Goal: Task Accomplishment & Management: Complete application form

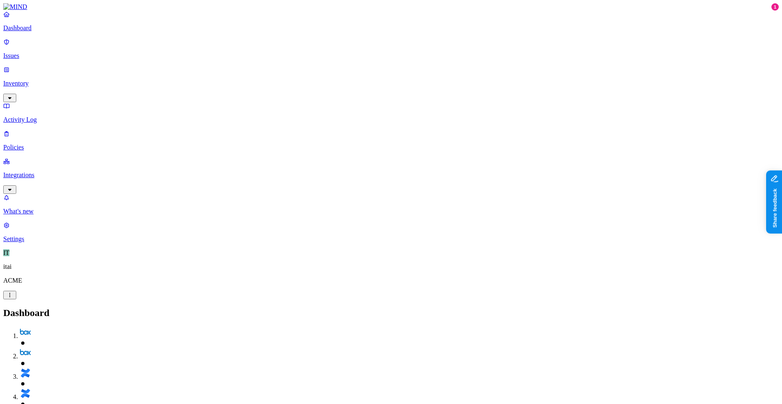
click at [43, 158] on link "Integrations" at bounding box center [391, 175] width 776 height 35
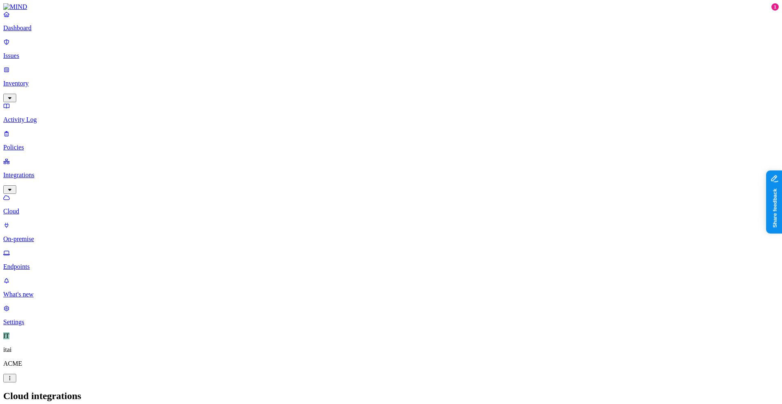
click at [746, 391] on div "Cloud integrations Add Integration" at bounding box center [391, 405] width 776 height 28
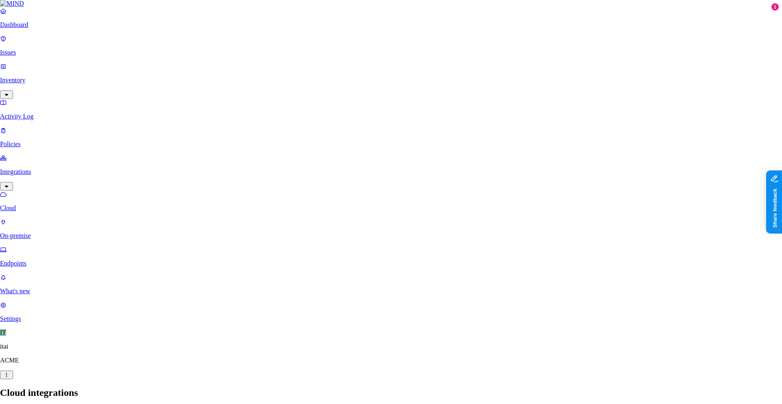
scroll to position [241, 0]
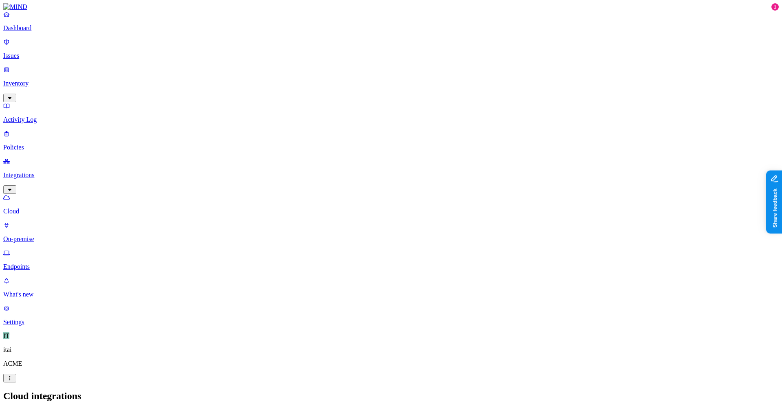
click at [43, 80] on p "Inventory" at bounding box center [391, 83] width 776 height 7
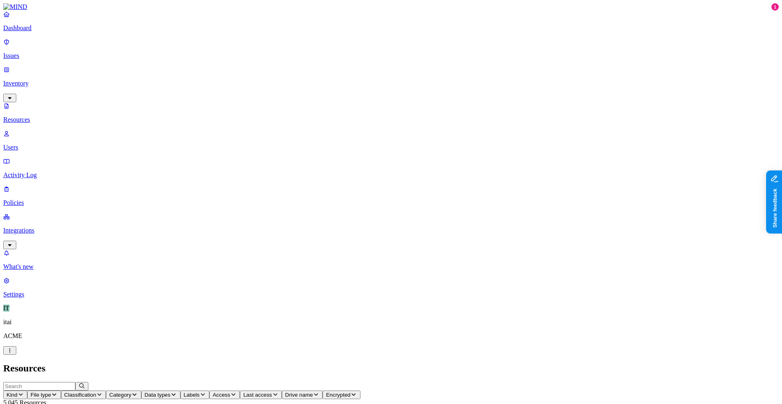
click at [103, 392] on icon "button" at bounding box center [99, 394] width 7 height 5
click at [34, 32] on p "Dashboard" at bounding box center [391, 27] width 776 height 7
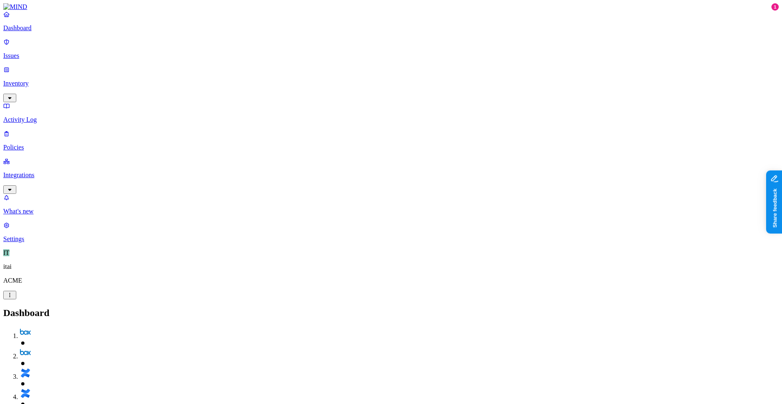
click at [35, 144] on p "Policies" at bounding box center [391, 147] width 776 height 7
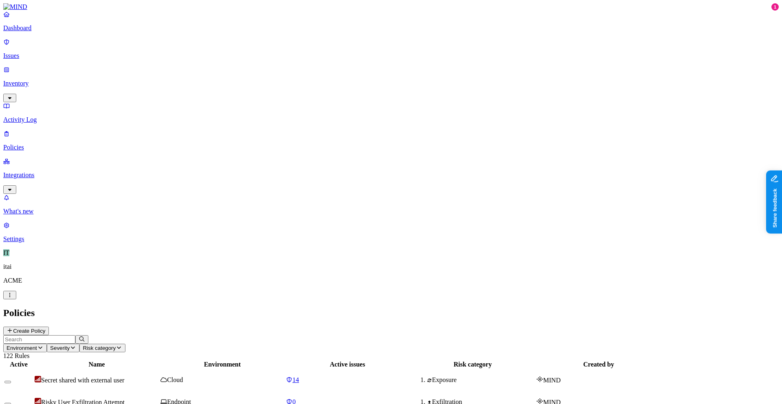
click at [29, 32] on p "Dashboard" at bounding box center [391, 27] width 776 height 7
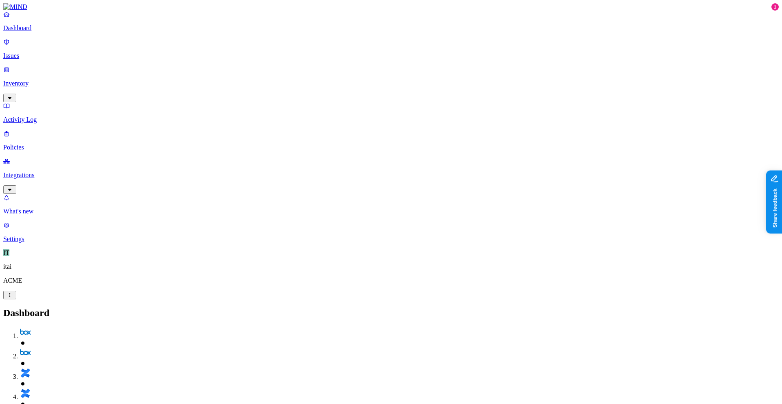
click at [45, 158] on link "Integrations" at bounding box center [391, 175] width 776 height 35
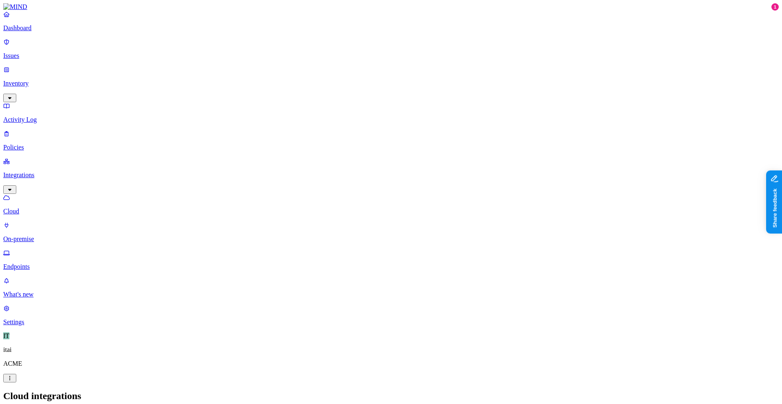
click at [31, 263] on p "Endpoints" at bounding box center [391, 266] width 776 height 7
click at [33, 32] on p "Dashboard" at bounding box center [391, 27] width 776 height 7
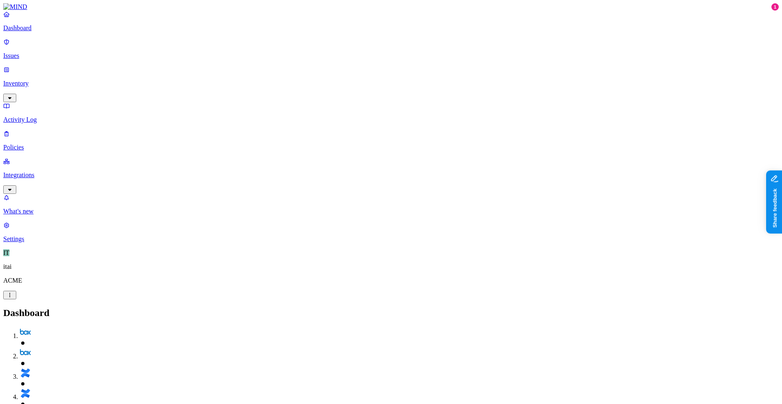
click at [38, 116] on p "Activity Log" at bounding box center [391, 119] width 776 height 7
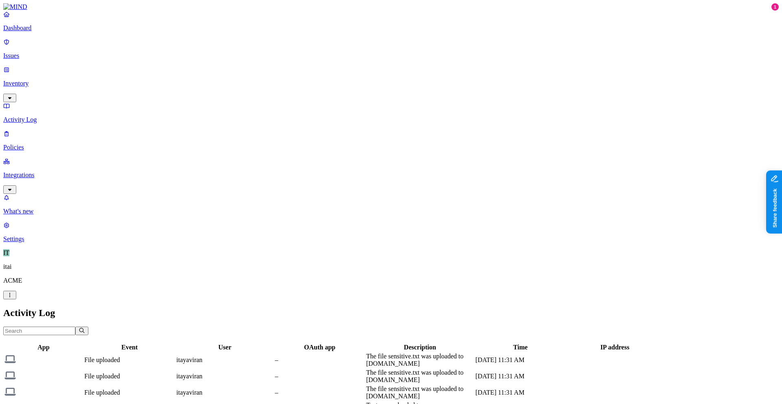
click at [40, 144] on p "Policies" at bounding box center [391, 147] width 776 height 7
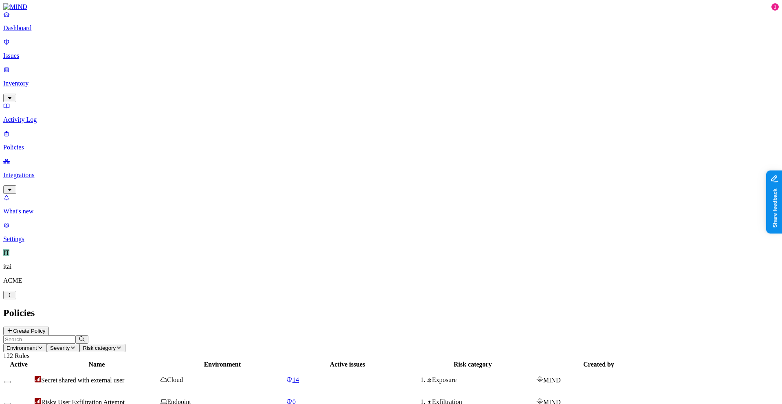
click at [49, 327] on button "Create Policy" at bounding box center [26, 331] width 46 height 9
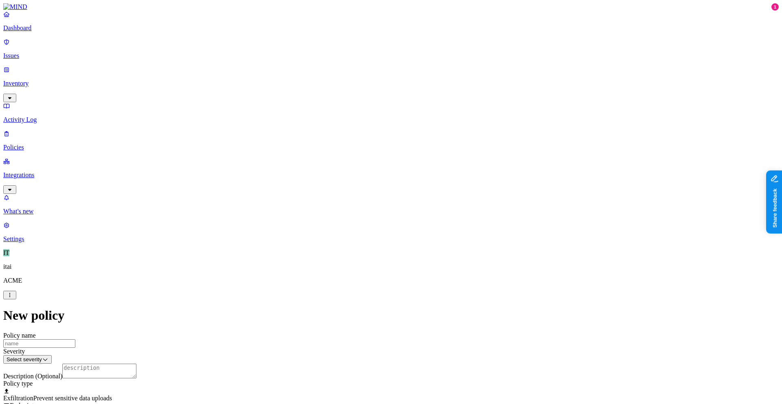
scroll to position [120, 0]
click at [340, 249] on label "Classification" at bounding box center [348, 245] width 36 height 7
click at [337, 318] on button "button" at bounding box center [333, 317] width 7 height 2
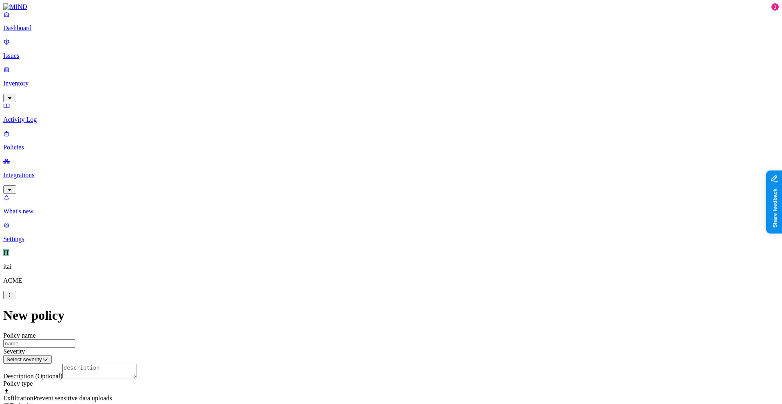
click at [356, 249] on label "Classification" at bounding box center [348, 245] width 36 height 7
click at [352, 287] on div "PII" at bounding box center [369, 286] width 79 height 15
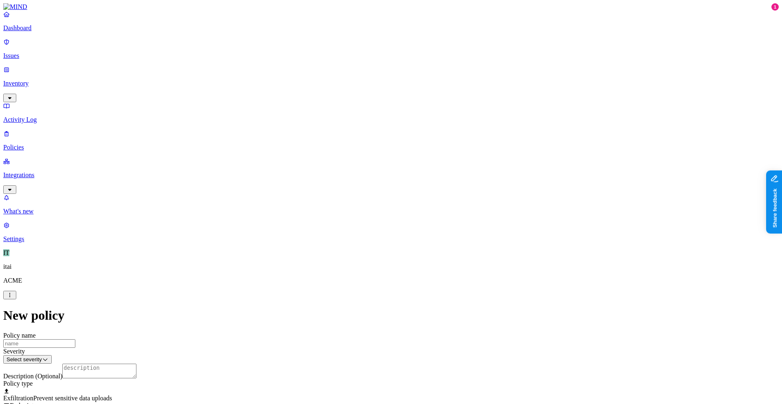
click at [355, 284] on label "Web Category" at bounding box center [357, 283] width 24 height 14
drag, startPoint x: 366, startPoint y: 261, endPoint x: 365, endPoint y: 266, distance: 5.0
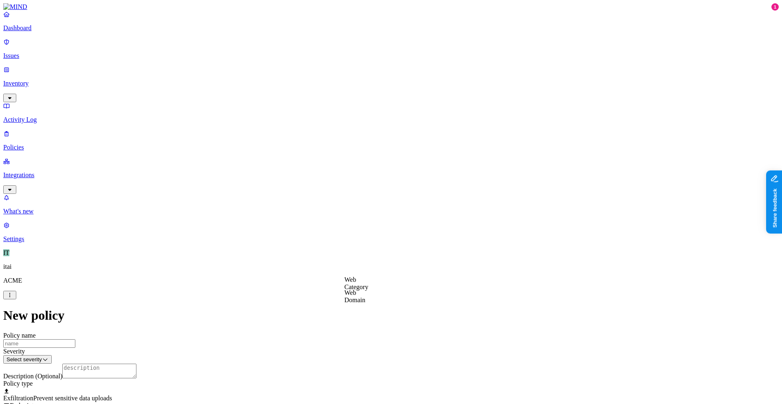
click at [358, 295] on label "Web Domain" at bounding box center [355, 296] width 21 height 14
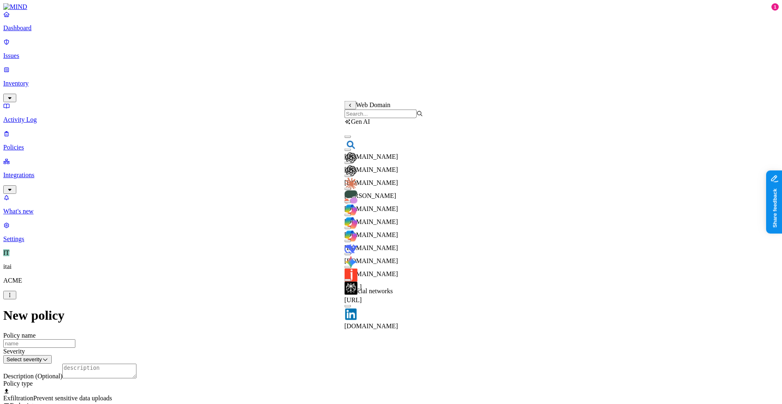
click at [348, 118] on input "search" at bounding box center [381, 114] width 72 height 9
type input "w"
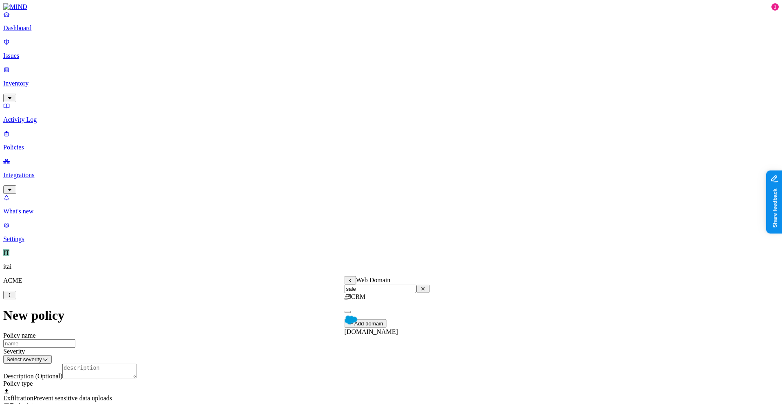
type input "sale"
click at [356, 325] on div "[DOMAIN_NAME]" at bounding box center [387, 320] width 85 height 29
click at [366, 327] on label "Web Domain" at bounding box center [355, 330] width 21 height 14
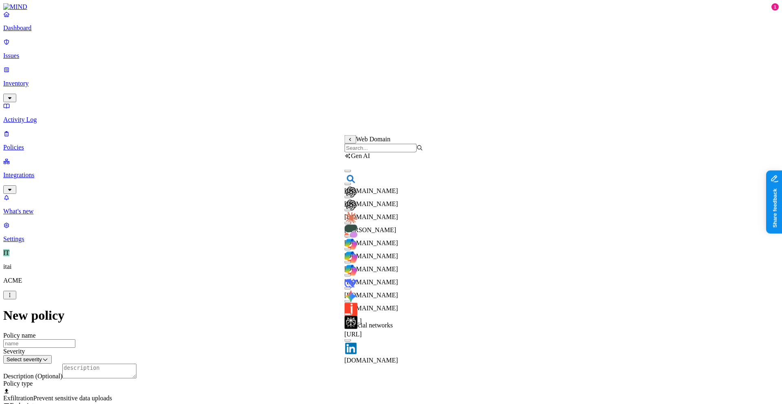
click at [351, 198] on button "button" at bounding box center [348, 197] width 7 height 2
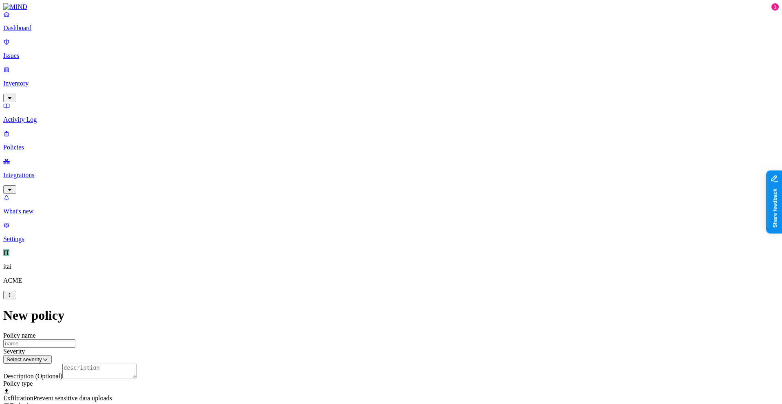
click at [360, 354] on label "Flagged user" at bounding box center [349, 352] width 21 height 14
click at [353, 360] on label "True" at bounding box center [348, 356] width 19 height 7
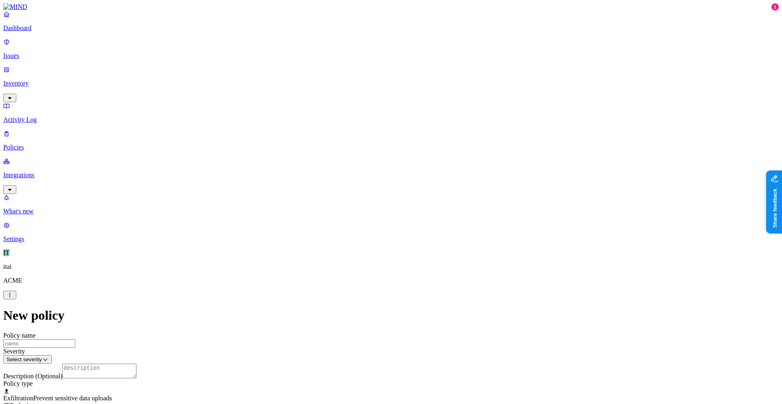
click at [26, 80] on p "Inventory" at bounding box center [391, 83] width 776 height 7
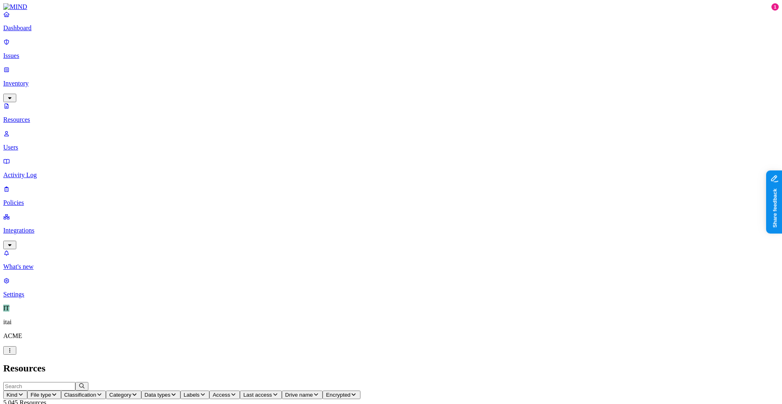
click at [29, 130] on link "Users" at bounding box center [391, 140] width 776 height 21
click at [237, 382] on div "Email domain Type Source Department Status Risk" at bounding box center [391, 390] width 776 height 17
click at [104, 391] on button "Source" at bounding box center [89, 395] width 30 height 9
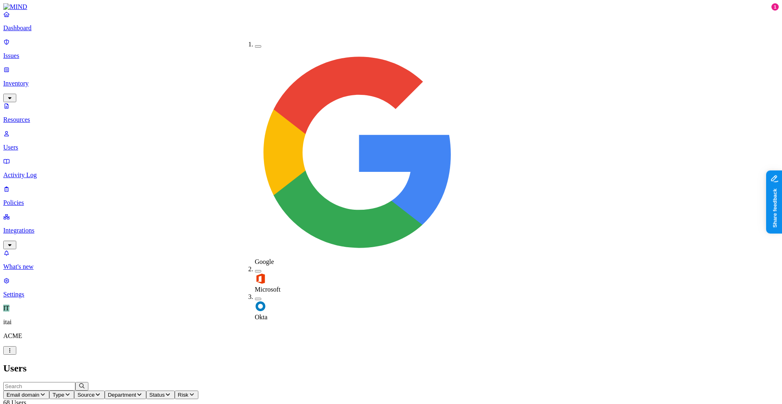
click at [263, 306] on label "Okta" at bounding box center [261, 313] width 13 height 14
drag, startPoint x: 208, startPoint y: 66, endPoint x: 211, endPoint y: 61, distance: 5.8
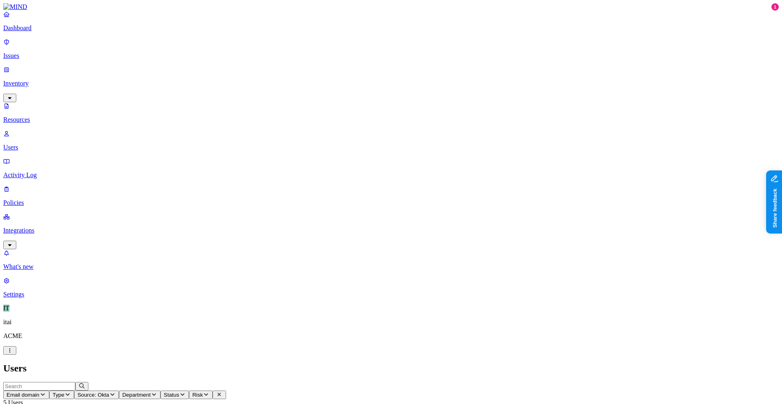
scroll to position [18, 0]
click at [33, 32] on p "Dashboard" at bounding box center [391, 27] width 776 height 7
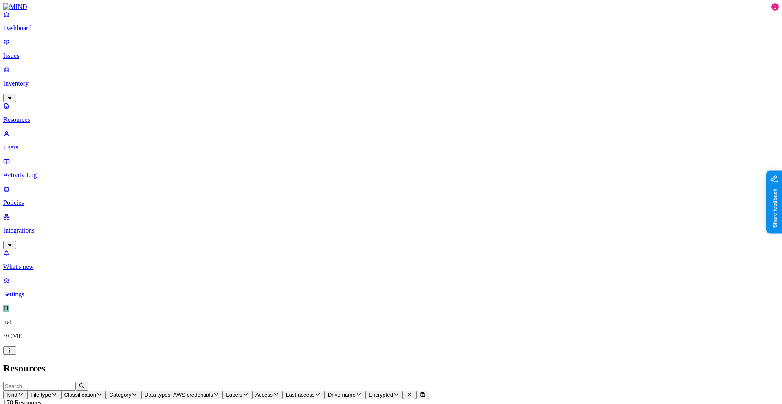
click at [273, 392] on span "Access" at bounding box center [264, 395] width 18 height 6
drag, startPoint x: 475, startPoint y: 101, endPoint x: 463, endPoint y: 106, distance: 12.9
click at [438, 158] on div "Public" at bounding box center [438, 169] width 0 height 22
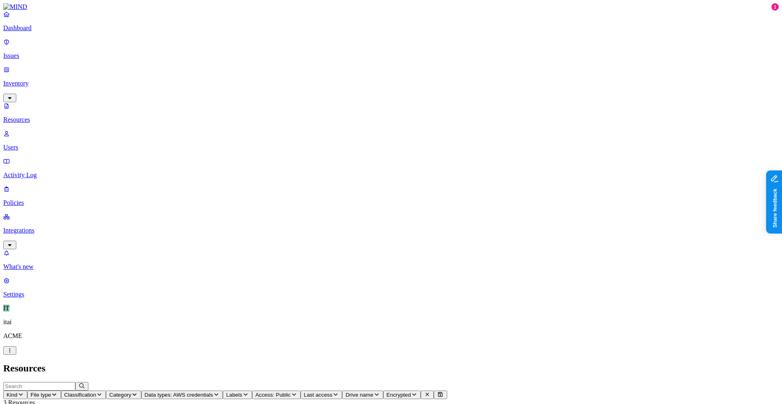
click at [51, 32] on link "Dashboard" at bounding box center [391, 21] width 776 height 21
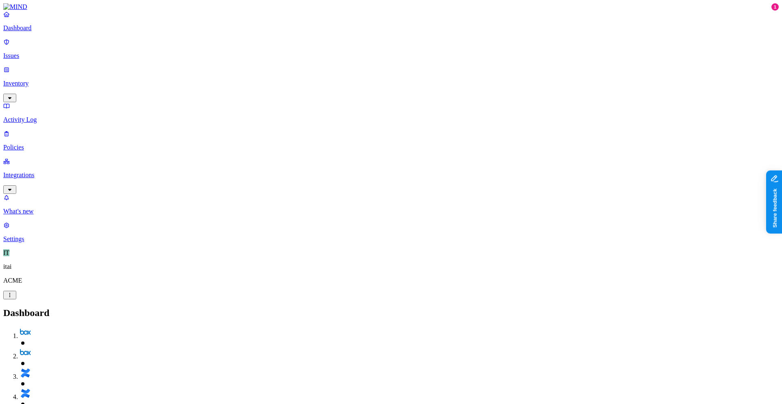
click at [62, 102] on link "Activity Log" at bounding box center [391, 112] width 776 height 21
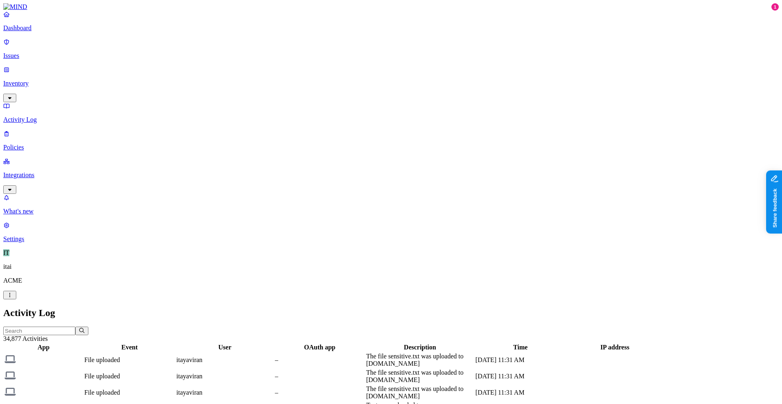
click at [61, 144] on p "Policies" at bounding box center [391, 147] width 776 height 7
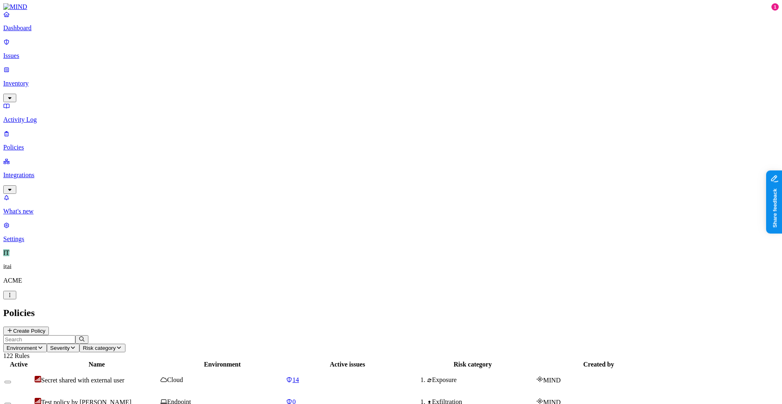
click at [49, 327] on button "Create Policy" at bounding box center [26, 331] width 46 height 9
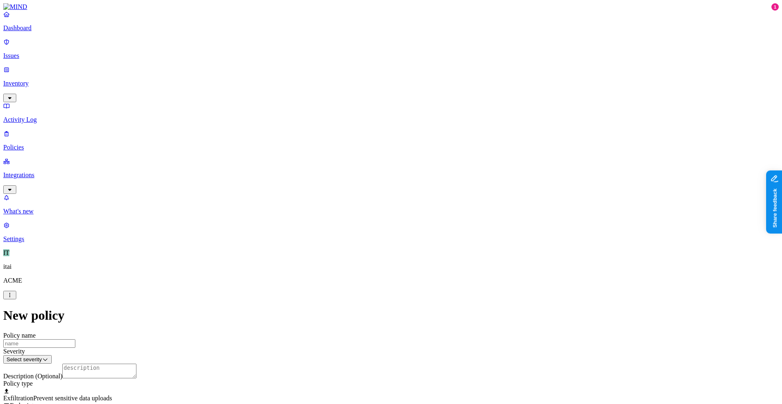
scroll to position [181, 0]
click at [364, 185] on label "Classification" at bounding box center [348, 184] width 36 height 7
click at [374, 224] on div "PII" at bounding box center [369, 222] width 79 height 23
drag, startPoint x: 281, startPoint y: 236, endPoint x: 304, endPoint y: 232, distance: 23.2
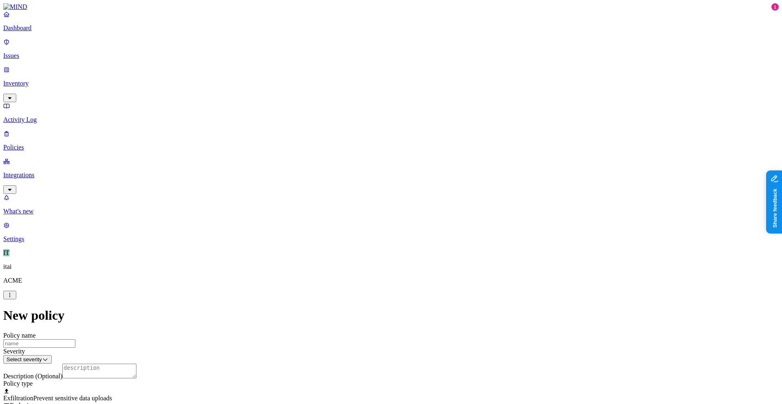
click at [369, 260] on label "Web Category" at bounding box center [357, 256] width 24 height 14
click at [385, 282] on div "Gen AI" at bounding box center [384, 277] width 79 height 22
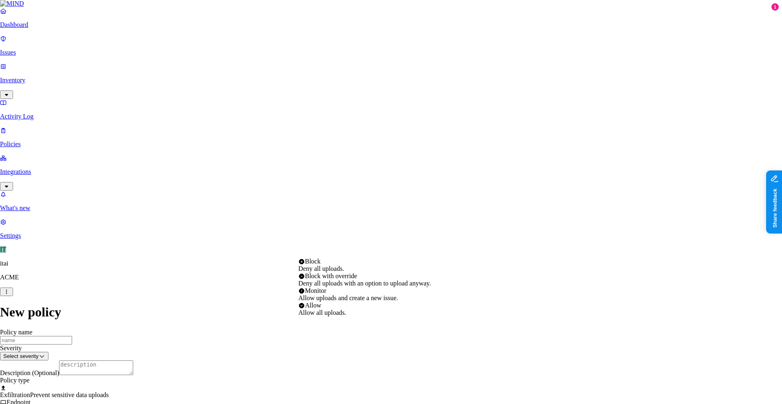
select select "4"
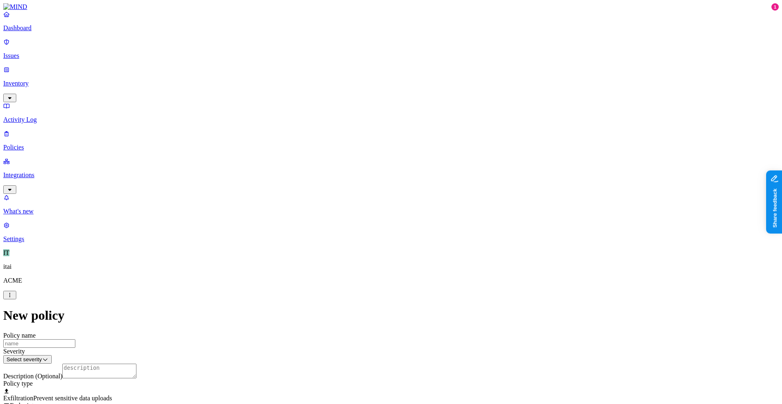
scroll to position [235, 0]
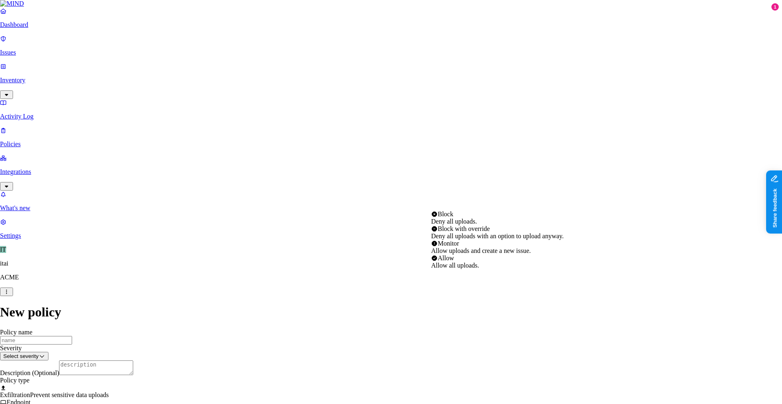
select select "1"
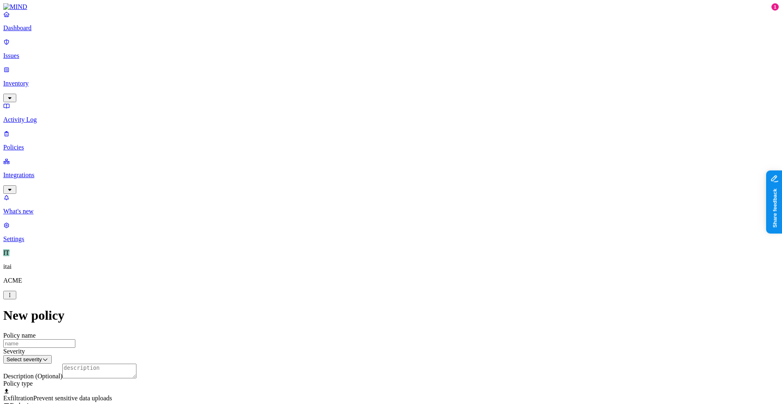
click at [26, 32] on p "Dashboard" at bounding box center [391, 27] width 776 height 7
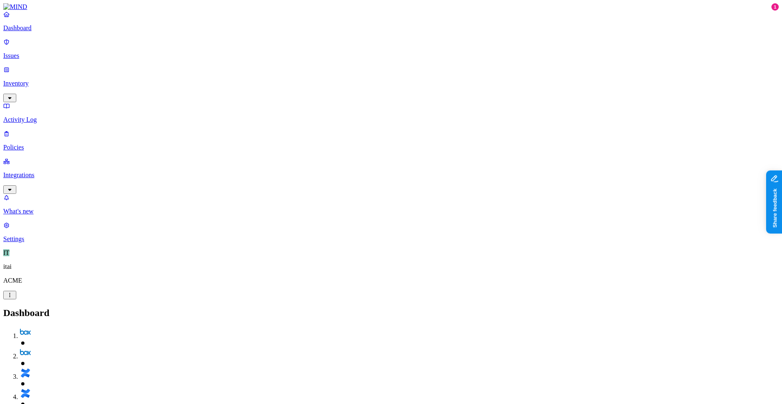
click at [39, 119] on nav "Dashboard Issues Inventory Activity Log Policies Integrations What's new 1 Sett…" at bounding box center [391, 127] width 776 height 232
click at [39, 116] on nav "Dashboard Issues Inventory Activity Log Policies Integrations What's new 1 Sett…" at bounding box center [391, 127] width 776 height 232
click at [40, 171] on p "Integrations" at bounding box center [391, 174] width 776 height 7
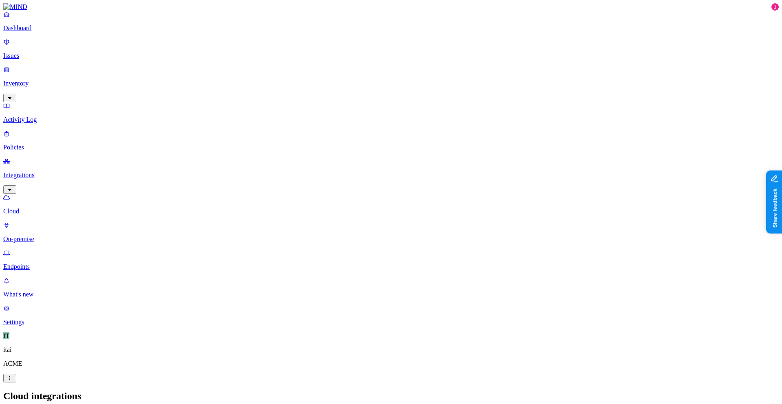
click at [44, 80] on p "Inventory" at bounding box center [391, 83] width 776 height 7
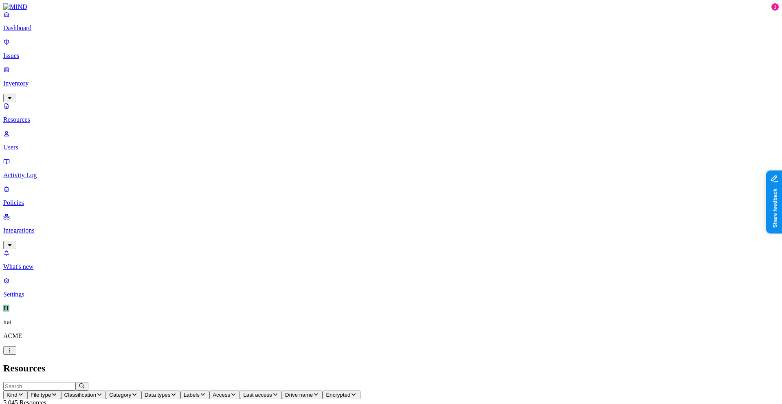
click at [42, 144] on p "Users" at bounding box center [391, 147] width 776 height 7
click at [95, 392] on span "Source" at bounding box center [85, 395] width 17 height 6
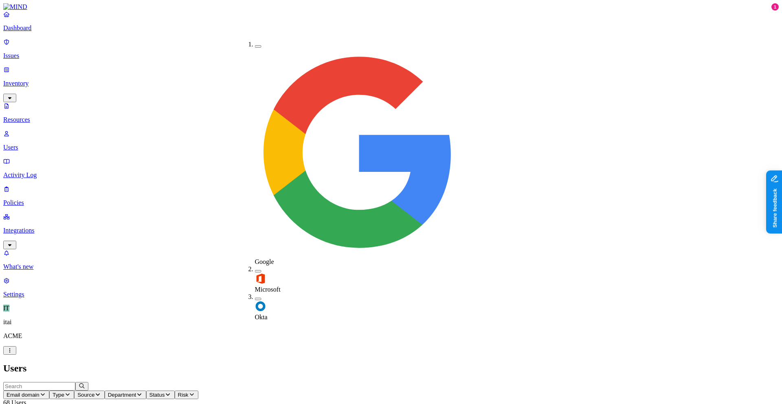
click at [258, 301] on img at bounding box center [260, 306] width 11 height 11
click at [273, 363] on h2 "Users" at bounding box center [391, 368] width 776 height 11
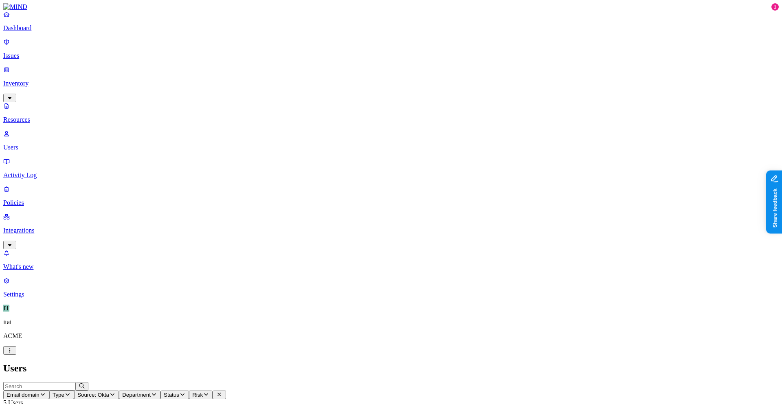
click at [47, 185] on link "Policies" at bounding box center [391, 195] width 776 height 21
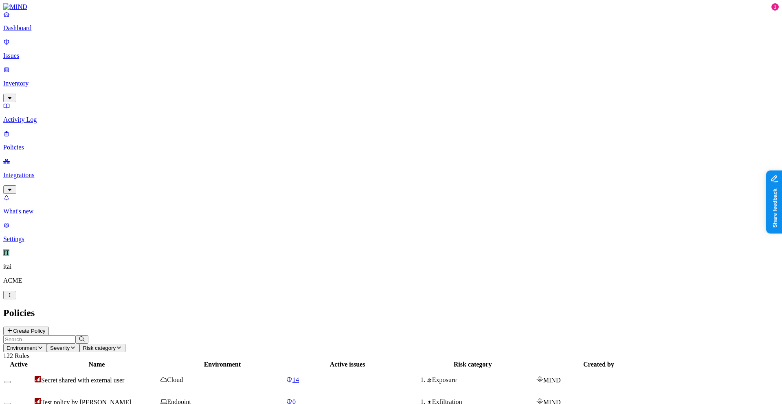
click at [49, 327] on button "Create Policy" at bounding box center [26, 331] width 46 height 9
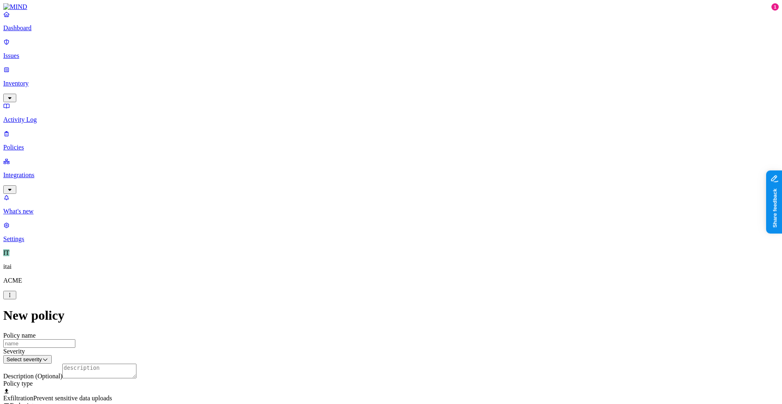
scroll to position [98, 0]
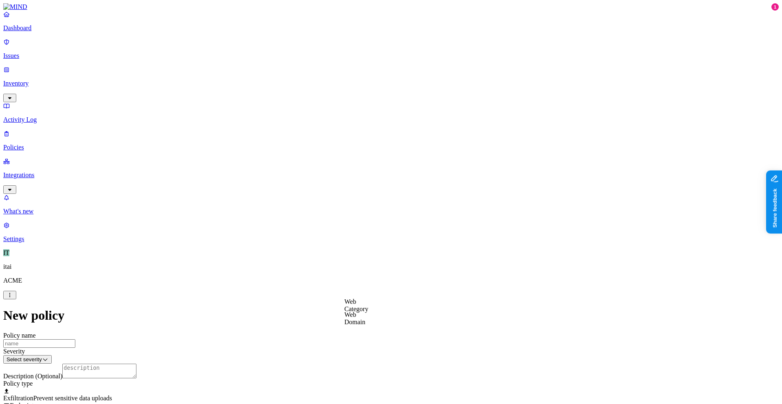
click at [367, 302] on label "Web Category" at bounding box center [357, 305] width 24 height 14
click at [361, 317] on label "Web Domain" at bounding box center [355, 318] width 21 height 14
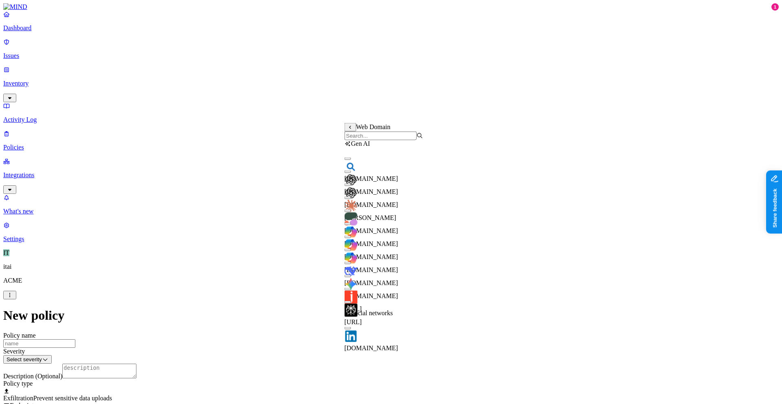
click at [378, 140] on input "search" at bounding box center [381, 136] width 72 height 9
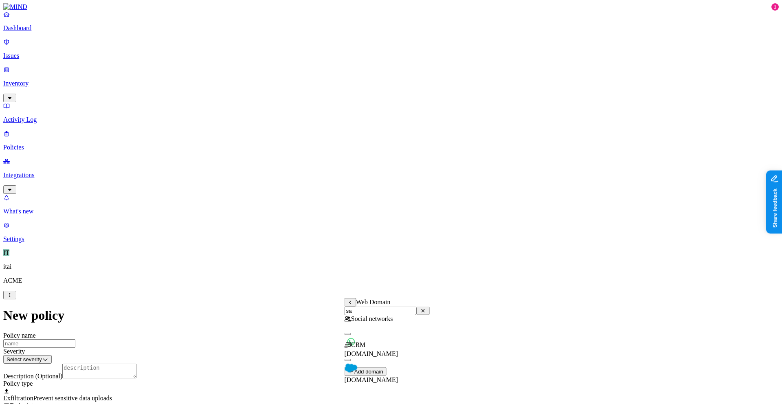
type input "sa"
click at [357, 369] on div "[DOMAIN_NAME]" at bounding box center [387, 368] width 85 height 29
click at [366, 356] on label "Web Domain" at bounding box center [355, 352] width 21 height 14
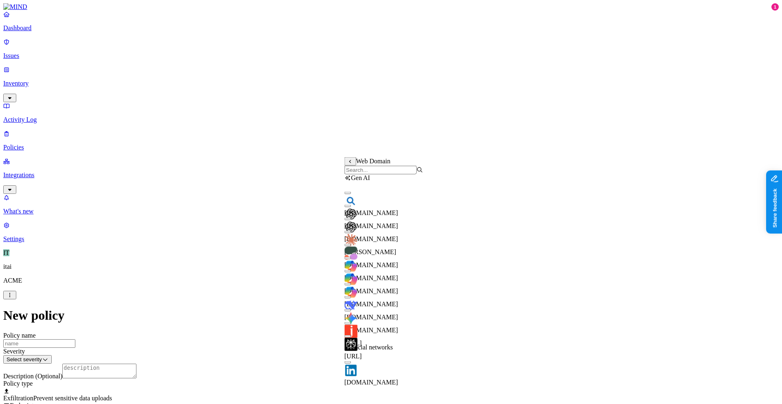
click at [383, 174] on input "search" at bounding box center [381, 170] width 72 height 9
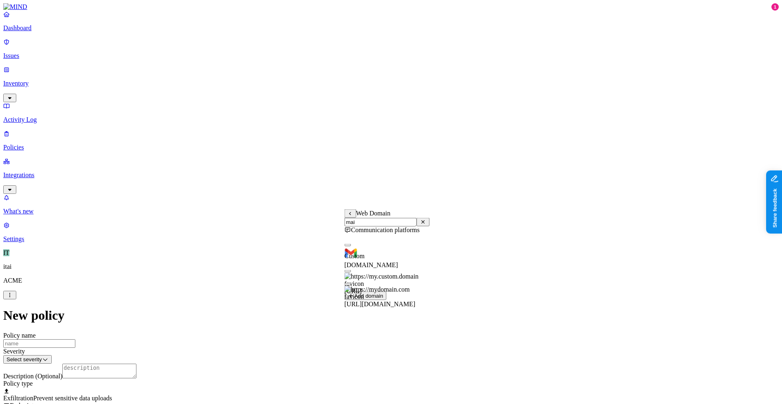
type input "mai"
click at [405, 250] on div "[DOMAIN_NAME]" at bounding box center [387, 254] width 85 height 29
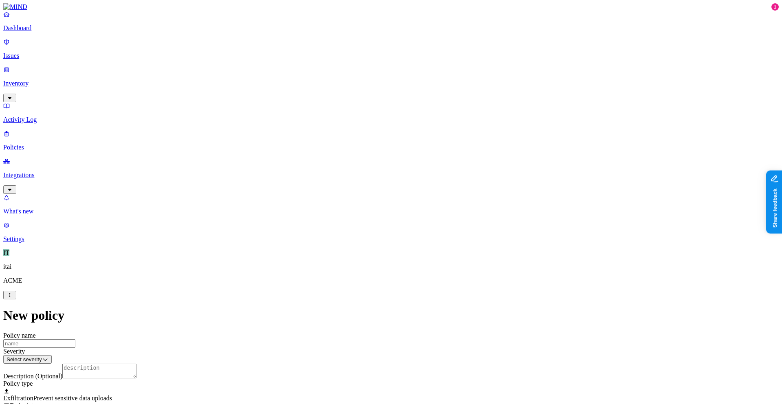
click at [361, 342] on label "Departments" at bounding box center [355, 338] width 33 height 7
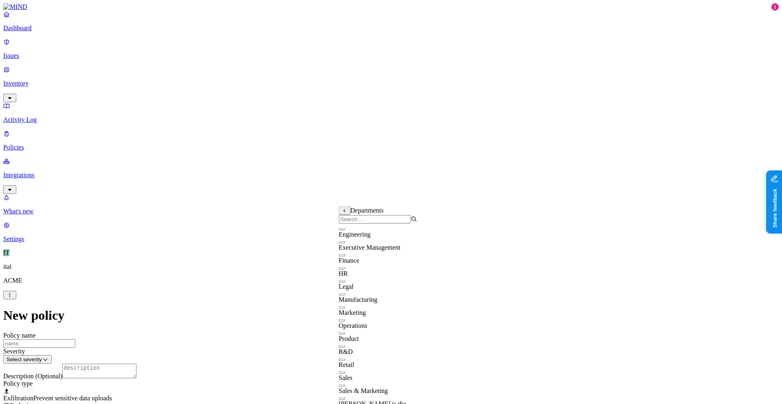
click at [344, 213] on icon at bounding box center [344, 211] width 5 height 4
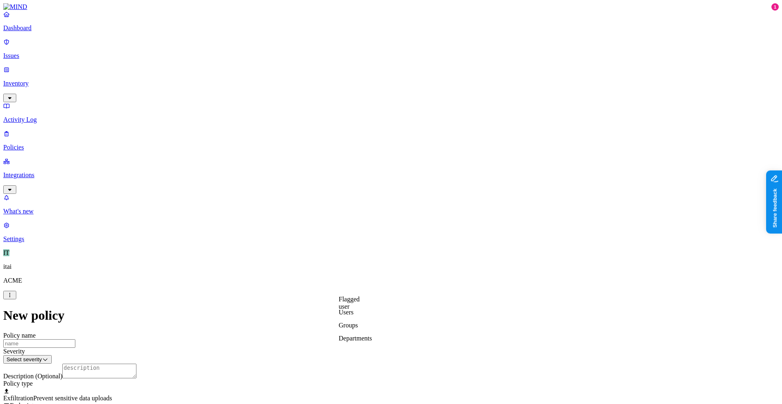
click at [360, 303] on label "Flagged user" at bounding box center [349, 303] width 21 height 14
click at [358, 325] on label "True" at bounding box center [348, 322] width 19 height 7
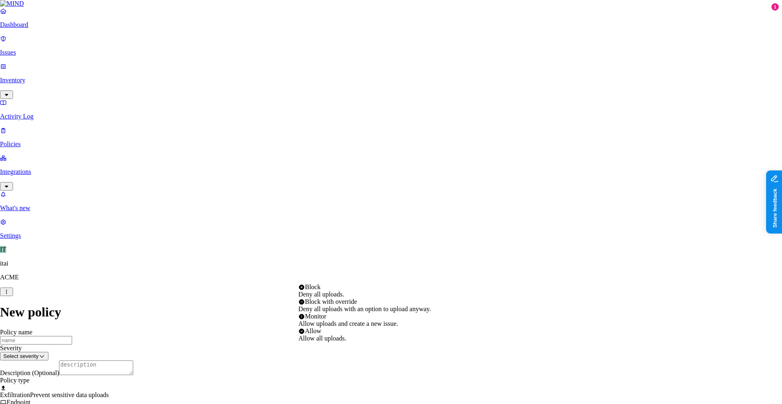
select select "4"
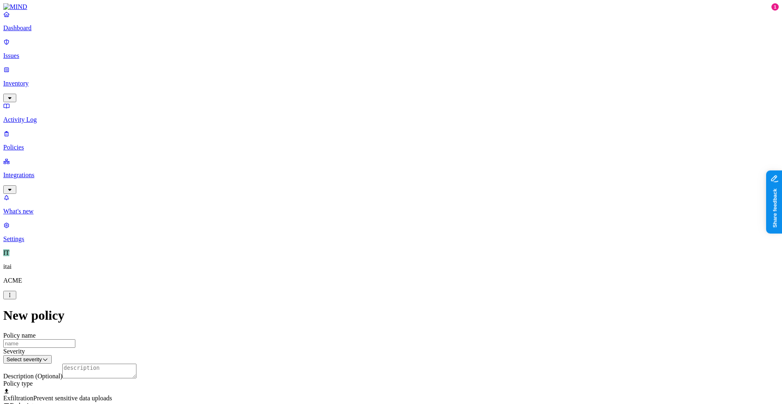
click at [347, 218] on label "Users" at bounding box center [346, 214] width 15 height 7
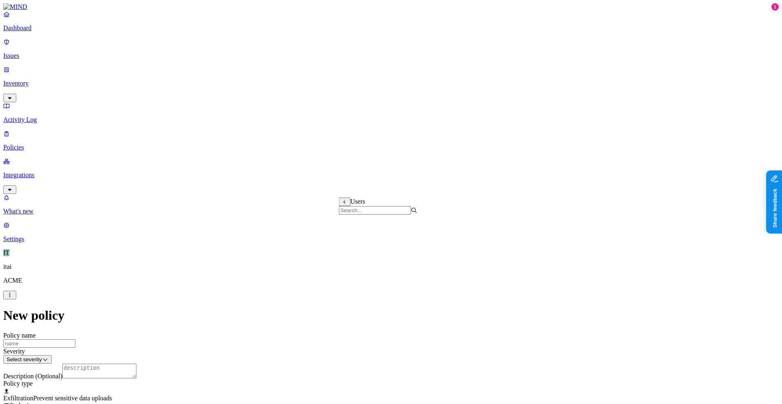
click at [62, 171] on p "Integrations" at bounding box center [391, 174] width 776 height 7
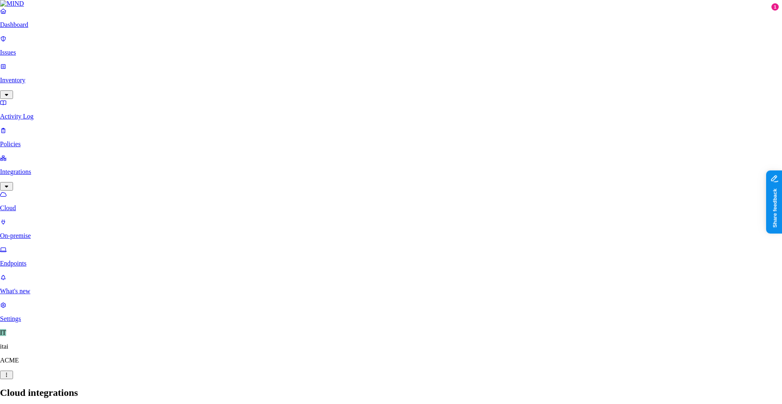
drag, startPoint x: 95, startPoint y: 74, endPoint x: 113, endPoint y: 50, distance: 30.3
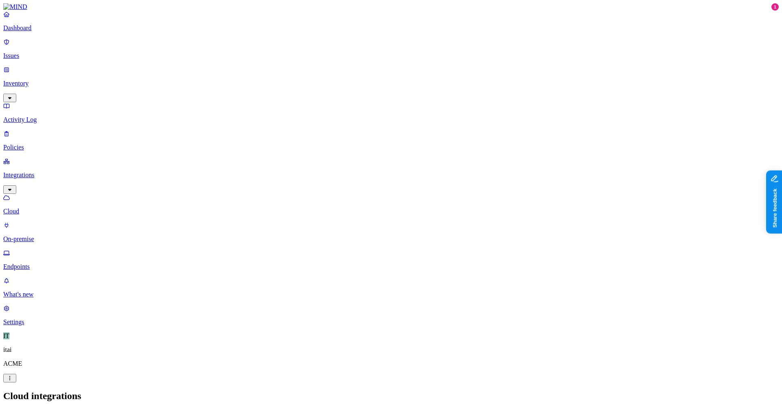
click at [54, 32] on p "Dashboard" at bounding box center [391, 27] width 776 height 7
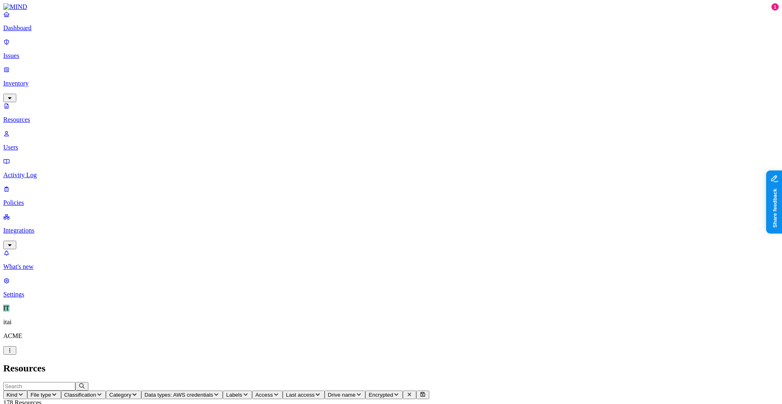
click at [252, 391] on button "Labels" at bounding box center [237, 395] width 29 height 9
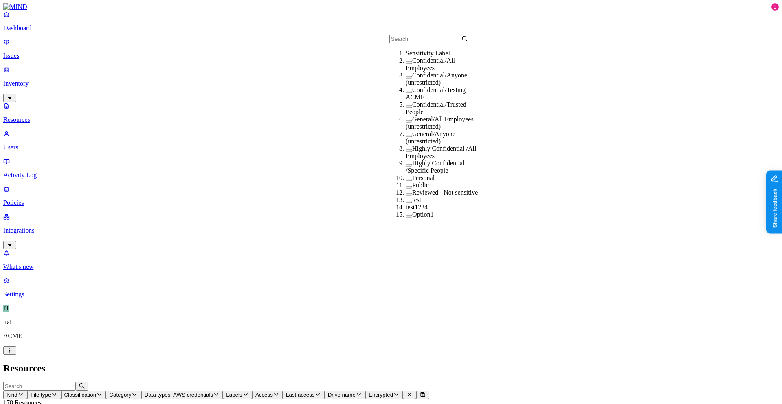
click at [273, 392] on span "Access" at bounding box center [264, 395] width 18 height 6
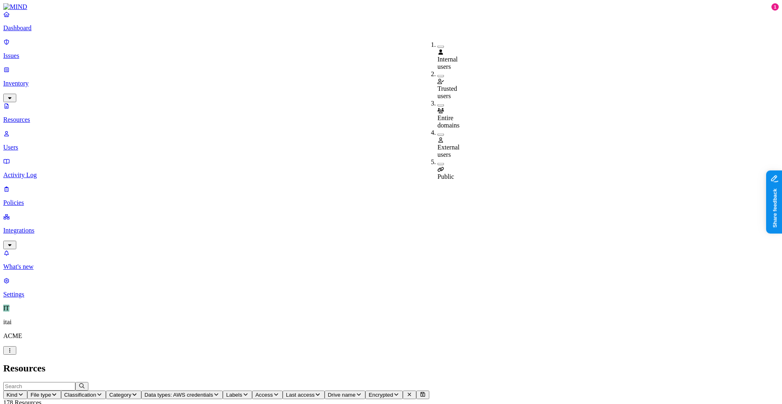
click at [454, 173] on span "Public" at bounding box center [446, 176] width 17 height 7
click at [37, 32] on link "Dashboard" at bounding box center [391, 21] width 776 height 21
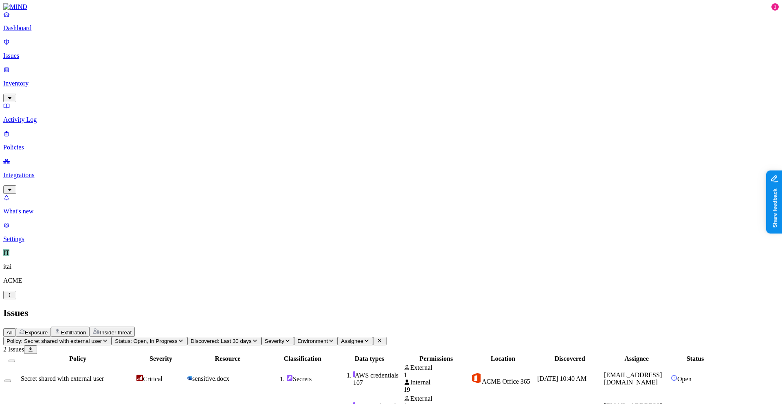
click at [269, 364] on td "sensitive.docx" at bounding box center [228, 379] width 82 height 30
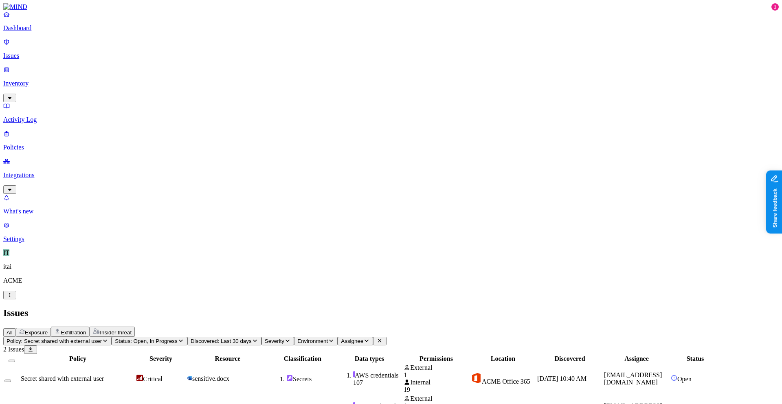
scroll to position [0, 0]
click at [427, 354] on div "Policy Severity Resource Classification Data types Permissions Location Discove…" at bounding box center [391, 390] width 776 height 72
click at [89, 327] on button "Exfiltration" at bounding box center [70, 332] width 38 height 10
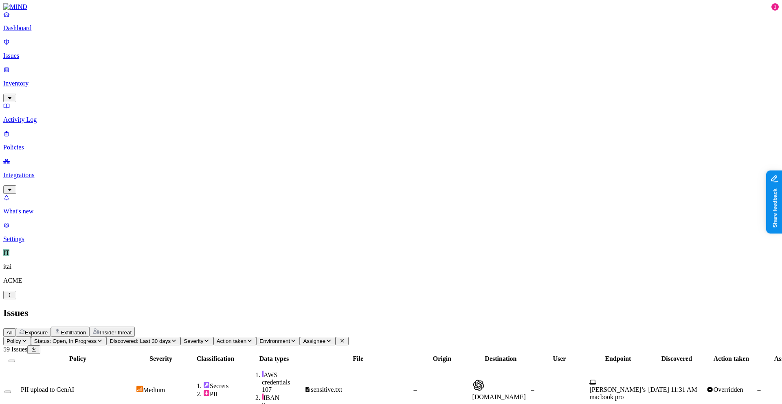
click at [40, 32] on link "Dashboard" at bounding box center [391, 21] width 776 height 21
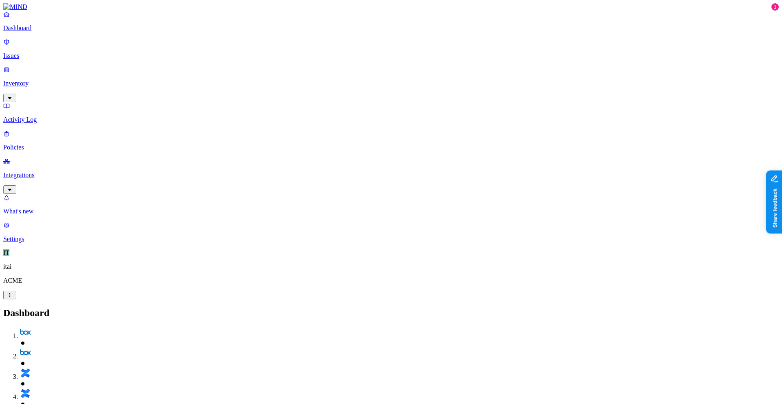
click at [42, 87] on div "Dashboard Issues Inventory Activity Log Policies Integrations" at bounding box center [391, 102] width 776 height 183
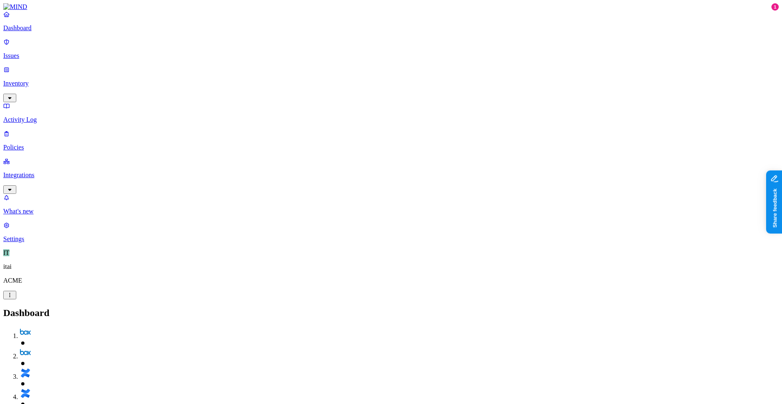
click at [42, 171] on p "Integrations" at bounding box center [391, 174] width 776 height 7
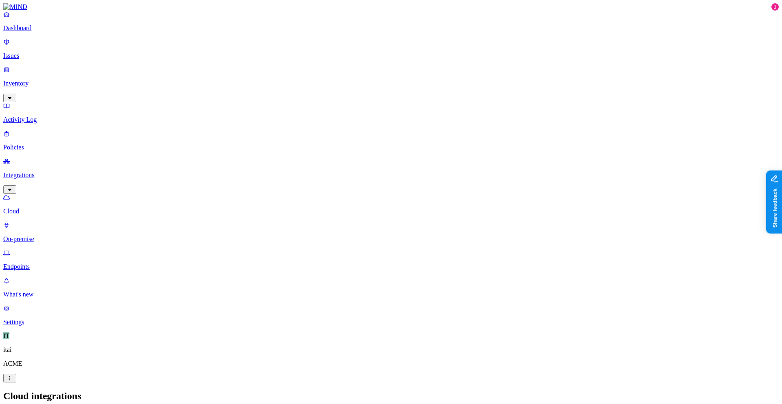
click at [67, 102] on link "Activity Log" at bounding box center [391, 112] width 776 height 21
drag, startPoint x: 64, startPoint y: 91, endPoint x: 77, endPoint y: 82, distance: 15.2
click at [64, 144] on p "Policies" at bounding box center [391, 147] width 776 height 7
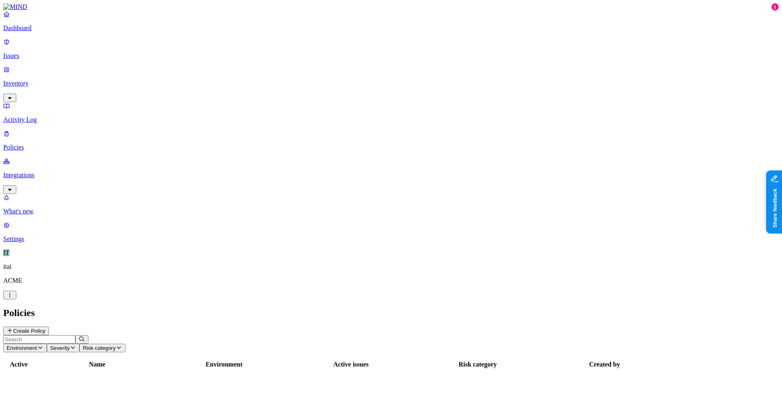
click at [734, 308] on div "Policies Create Policy" at bounding box center [391, 322] width 776 height 28
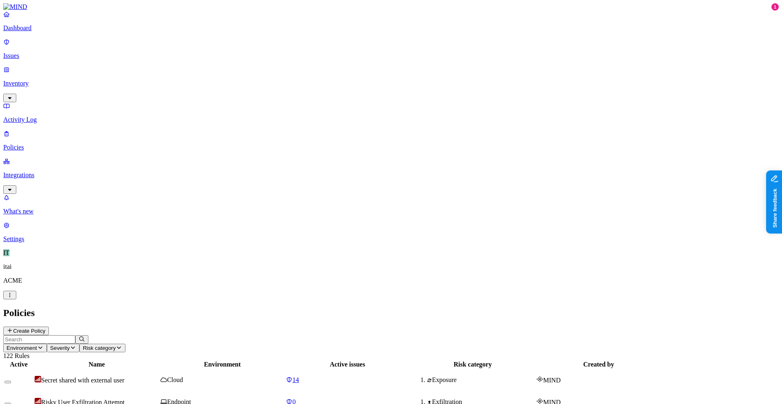
click at [49, 327] on button "Create Policy" at bounding box center [26, 331] width 46 height 9
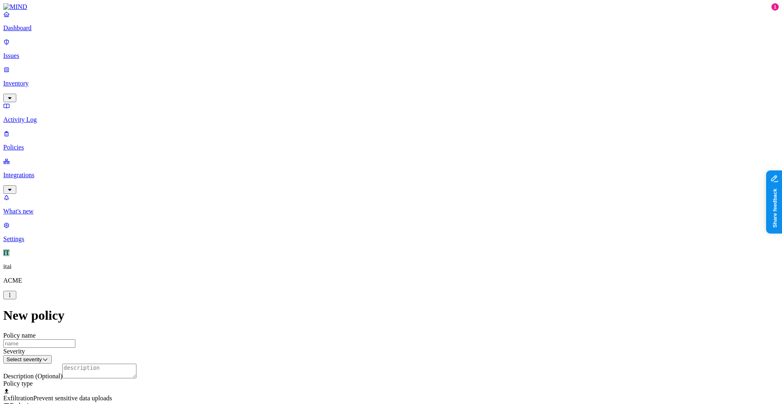
click at [417, 395] on div "Exfiltration Prevent sensitive data uploads Endpoint" at bounding box center [391, 402] width 776 height 15
click at [363, 231] on label "Classification" at bounding box center [348, 227] width 36 height 7
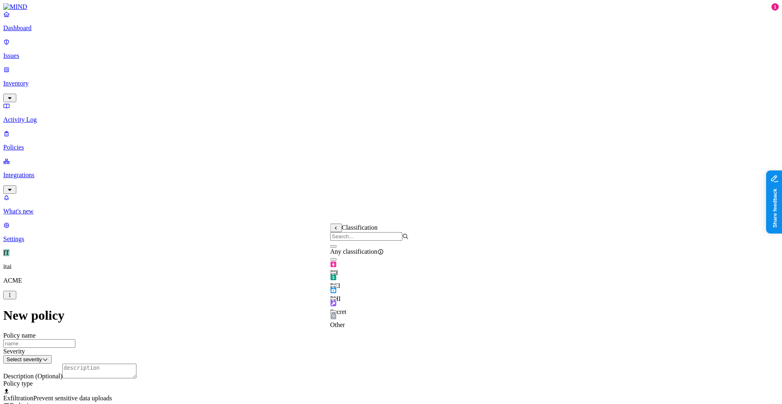
click at [373, 273] on div "PII" at bounding box center [369, 265] width 79 height 23
click at [368, 305] on div "Secret" at bounding box center [369, 307] width 79 height 15
click at [369, 304] on label "Web Category" at bounding box center [357, 299] width 24 height 14
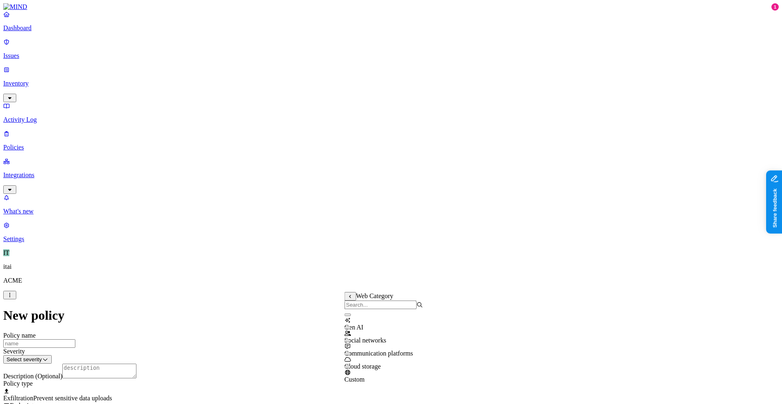
drag, startPoint x: 373, startPoint y: 325, endPoint x: 361, endPoint y: 323, distance: 12.7
click at [364, 325] on span "Gen AI" at bounding box center [354, 327] width 19 height 7
click at [404, 312] on label "AND" at bounding box center [400, 308] width 14 height 7
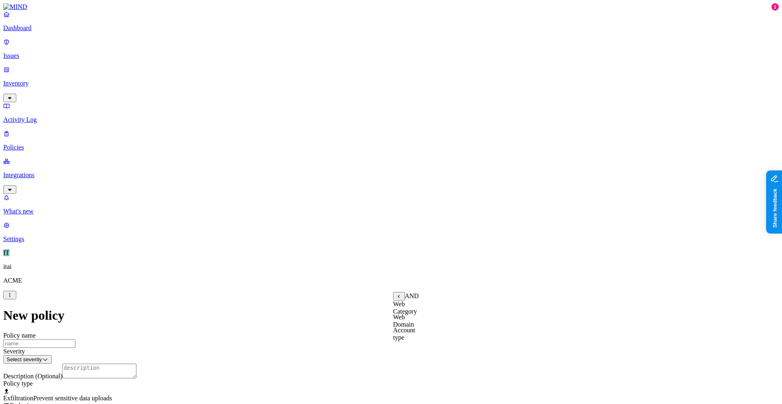
click at [414, 325] on label "Web Domain" at bounding box center [403, 321] width 21 height 14
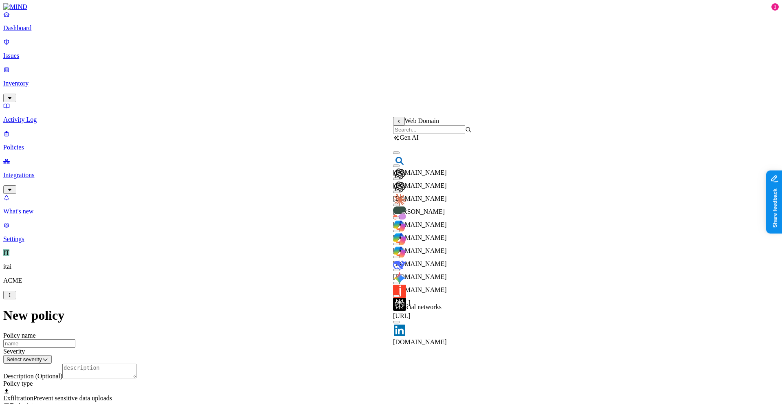
click at [400, 126] on div "Web Domain" at bounding box center [432, 125] width 79 height 17
click at [400, 125] on button at bounding box center [399, 121] width 12 height 9
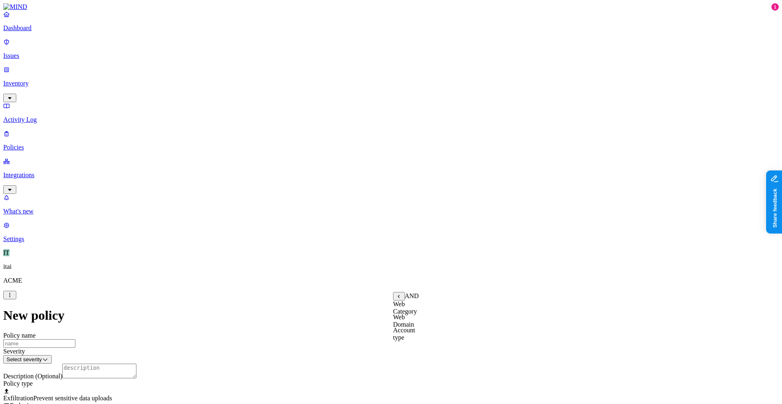
click at [417, 311] on label "Web Category" at bounding box center [405, 308] width 24 height 14
click at [398, 298] on icon at bounding box center [398, 297] width 5 height 4
click at [415, 341] on label "Account type" at bounding box center [404, 334] width 22 height 14
click at [424, 308] on label "Unmanaged" at bounding box center [408, 304] width 31 height 7
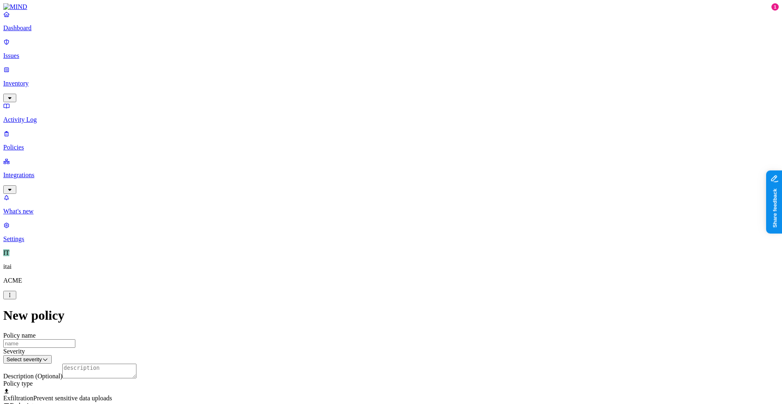
click at [33, 32] on p "Dashboard" at bounding box center [391, 27] width 776 height 7
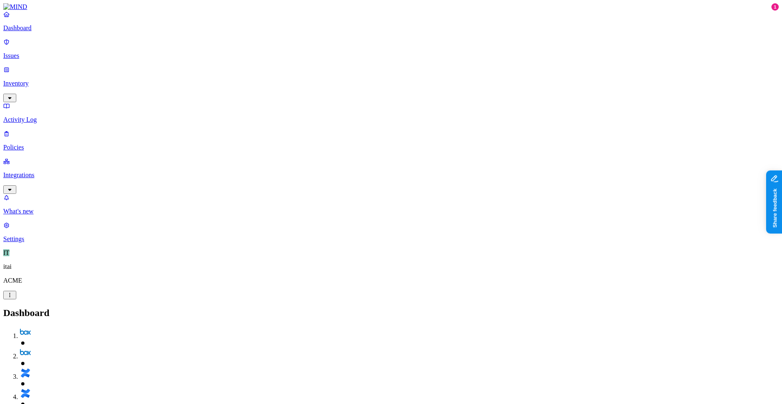
click at [35, 116] on p "Activity Log" at bounding box center [391, 119] width 776 height 7
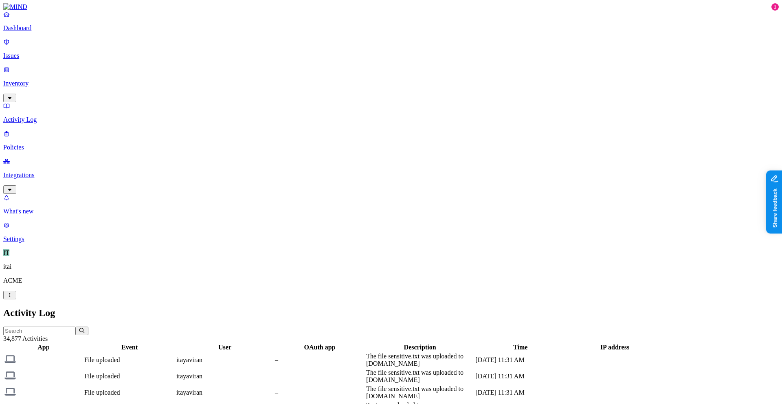
click at [34, 144] on p "Policies" at bounding box center [391, 147] width 776 height 7
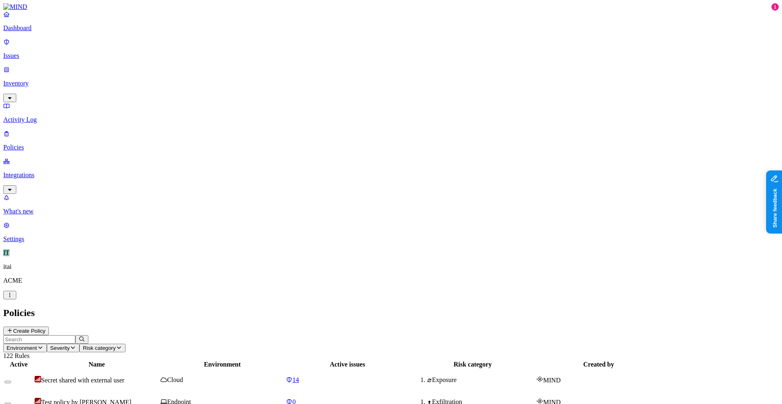
click at [16, 94] on button "button" at bounding box center [9, 98] width 13 height 9
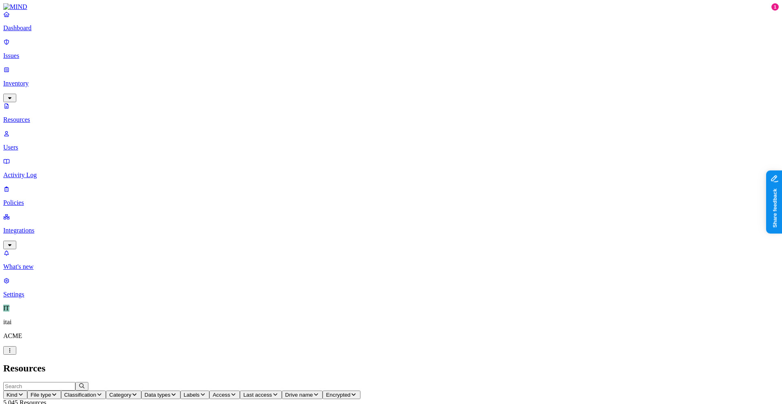
click at [70, 130] on link "Users" at bounding box center [391, 140] width 776 height 21
click at [146, 391] on button "Department" at bounding box center [126, 395] width 42 height 9
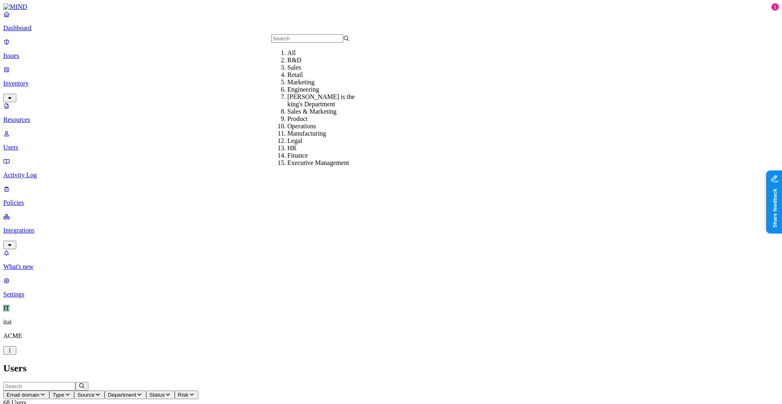
click at [104, 391] on button "Source" at bounding box center [89, 395] width 30 height 9
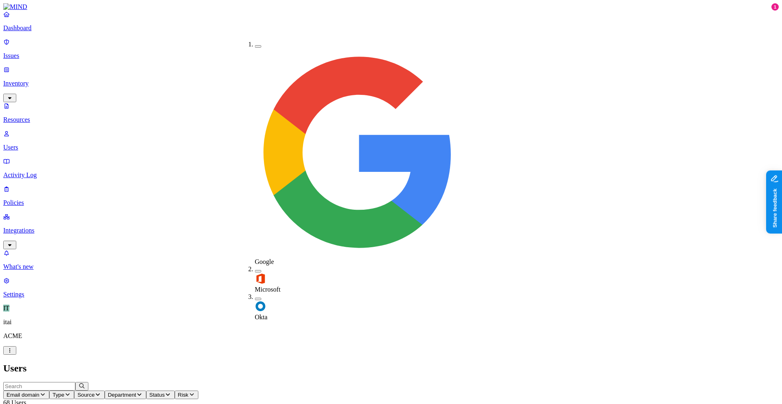
click at [255, 293] on div "Okta" at bounding box center [255, 307] width 0 height 28
click at [272, 363] on h2 "Users" at bounding box center [391, 368] width 776 height 11
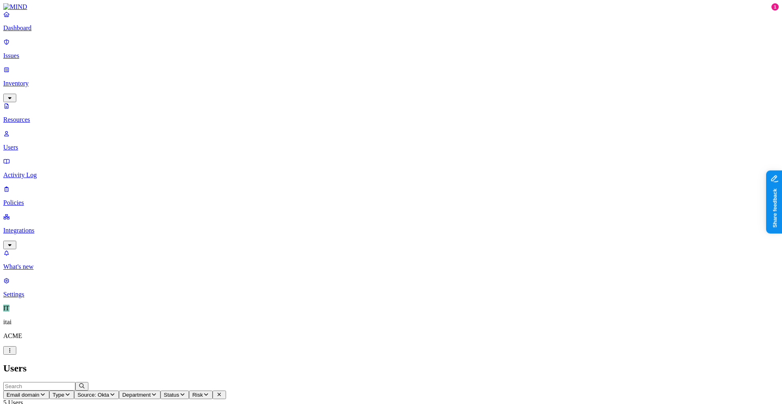
click at [41, 11] on link at bounding box center [391, 6] width 776 height 7
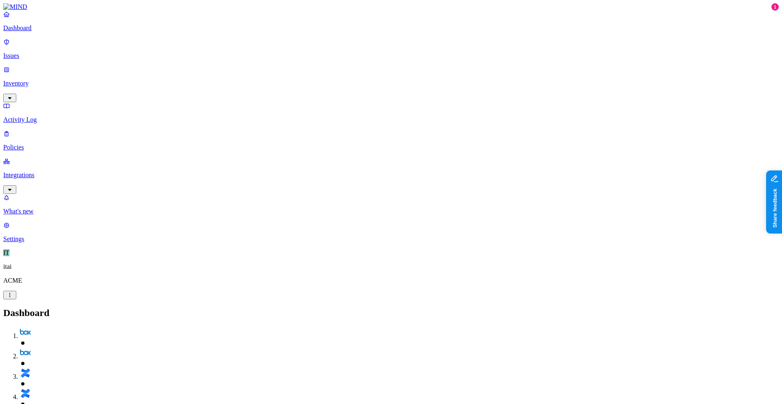
click at [50, 55] on link "Issues" at bounding box center [391, 48] width 776 height 21
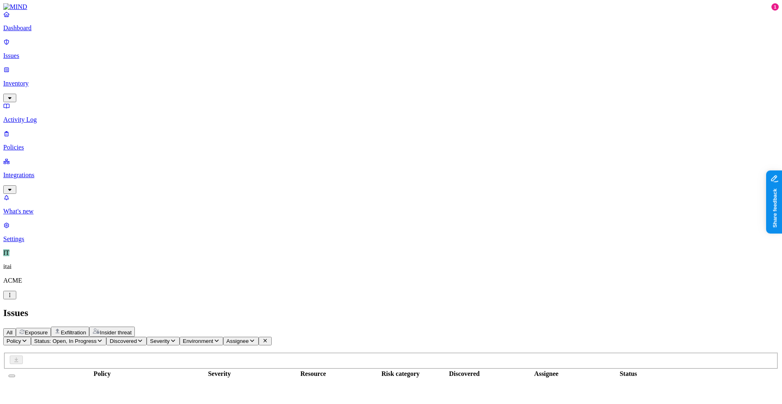
click at [48, 80] on p "Inventory" at bounding box center [391, 83] width 776 height 7
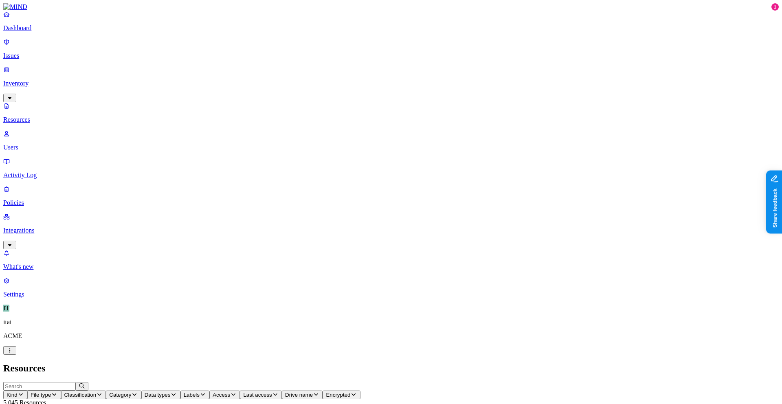
click at [26, 52] on p "Issues" at bounding box center [391, 55] width 776 height 7
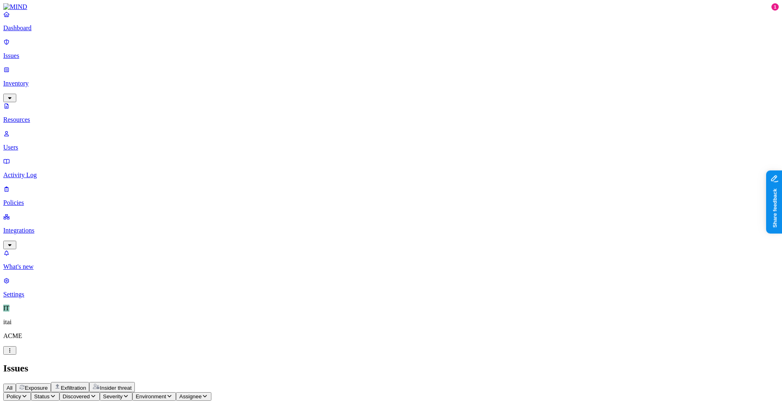
click at [27, 43] on div "Dashboard Issues Inventory Resources Users Activity Log Policies Integrations" at bounding box center [391, 130] width 776 height 239
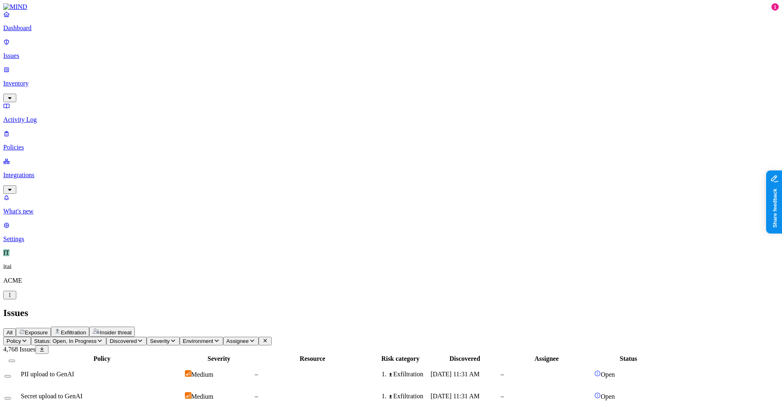
click at [29, 32] on link "Dashboard" at bounding box center [391, 21] width 776 height 21
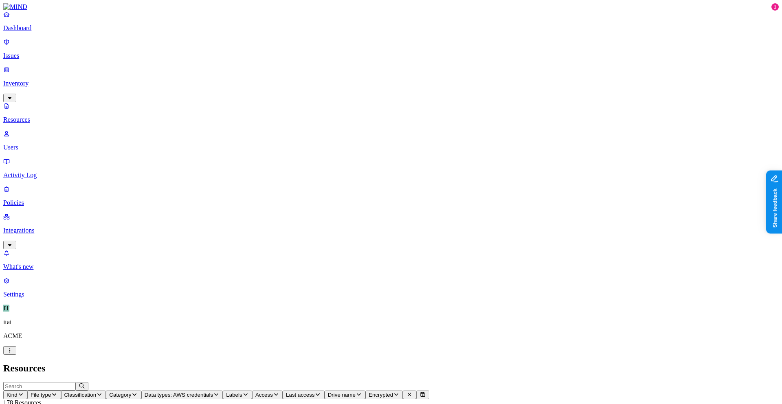
click at [283, 391] on button "Access" at bounding box center [267, 395] width 31 height 9
click at [449, 173] on span "Public" at bounding box center [446, 176] width 17 height 7
drag, startPoint x: 580, startPoint y: 262, endPoint x: 595, endPoint y: 270, distance: 17.0
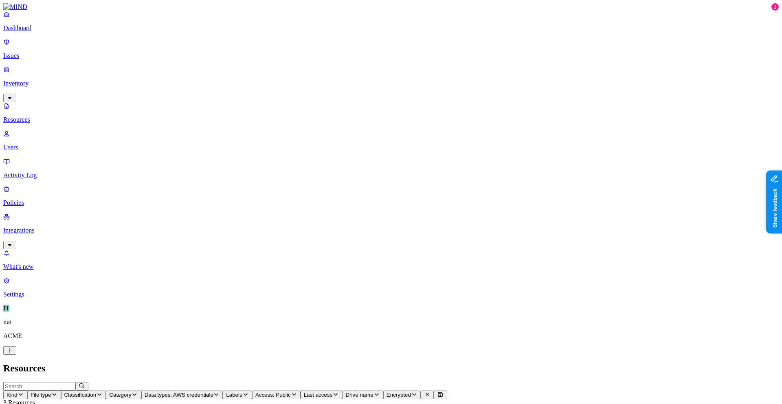
click at [77, 42] on div "Dashboard Issues Inventory Resources Users Activity Log Policies Integrations" at bounding box center [391, 130] width 776 height 239
click at [66, 32] on p "Dashboard" at bounding box center [391, 27] width 776 height 7
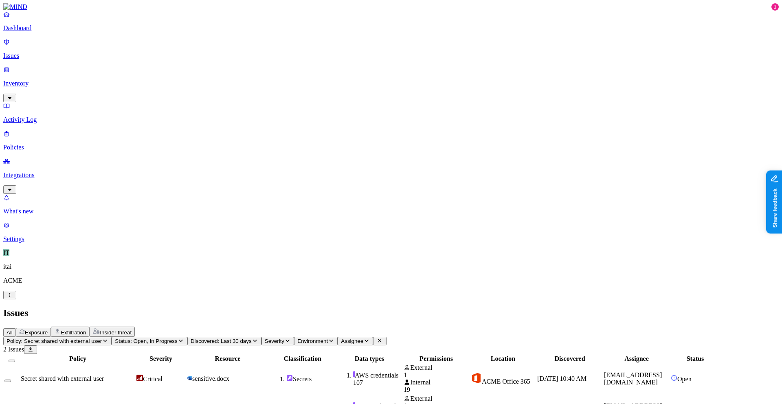
click at [269, 364] on td "sensitive.docx" at bounding box center [228, 379] width 82 height 30
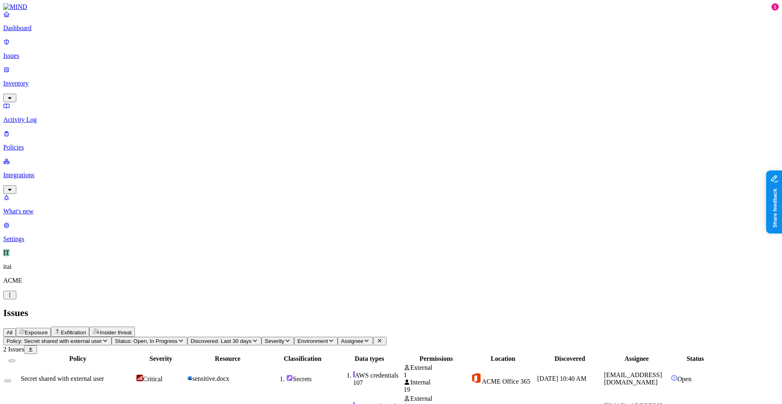
scroll to position [235, 0]
click at [47, 32] on p "Dashboard" at bounding box center [391, 27] width 776 height 7
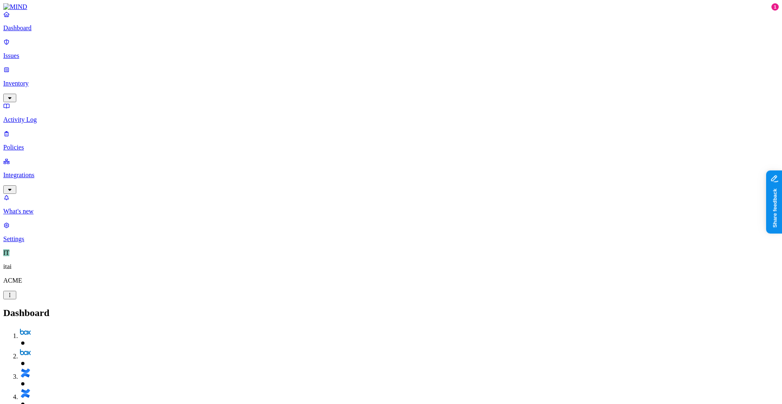
click at [40, 144] on p "Policies" at bounding box center [391, 147] width 776 height 7
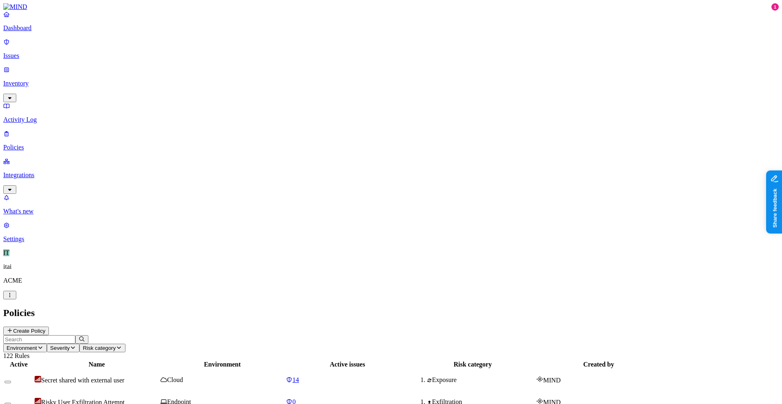
click at [49, 327] on button "Create Policy" at bounding box center [26, 331] width 46 height 9
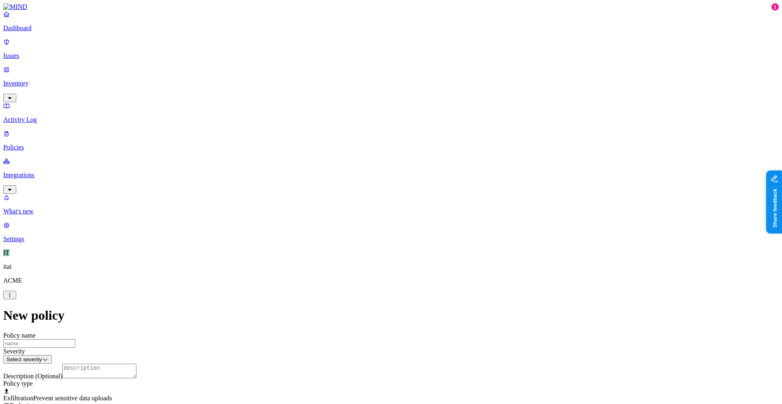
click at [52, 32] on p "Dashboard" at bounding box center [391, 27] width 776 height 7
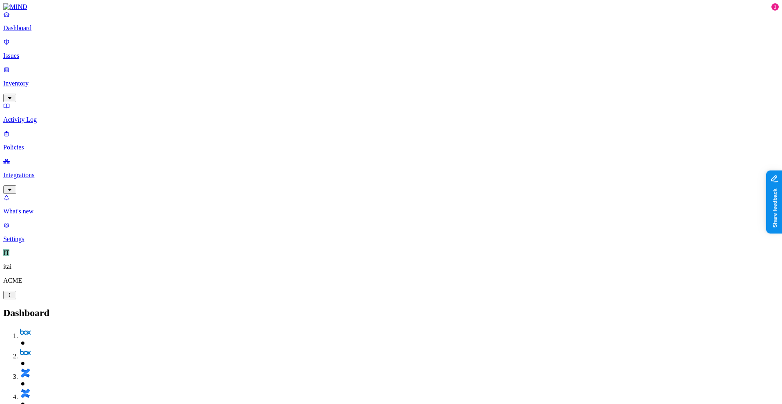
click at [44, 144] on p "Policies" at bounding box center [391, 147] width 776 height 7
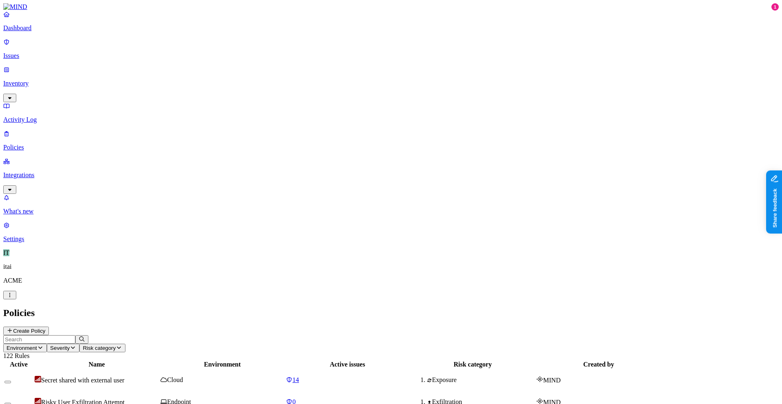
click at [49, 327] on button "Create Policy" at bounding box center [26, 331] width 46 height 9
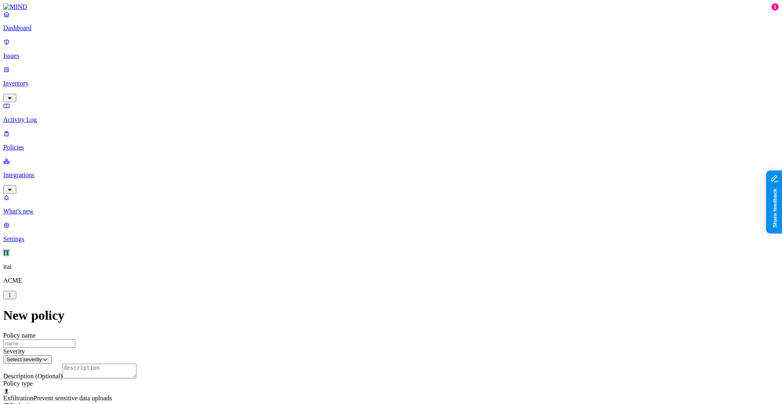
scroll to position [409, 0]
click at [382, 131] on html "Dashboard Issues Inventory Activity Log Policies Integrations What's new 1 Sett…" at bounding box center [391, 407] width 782 height 815
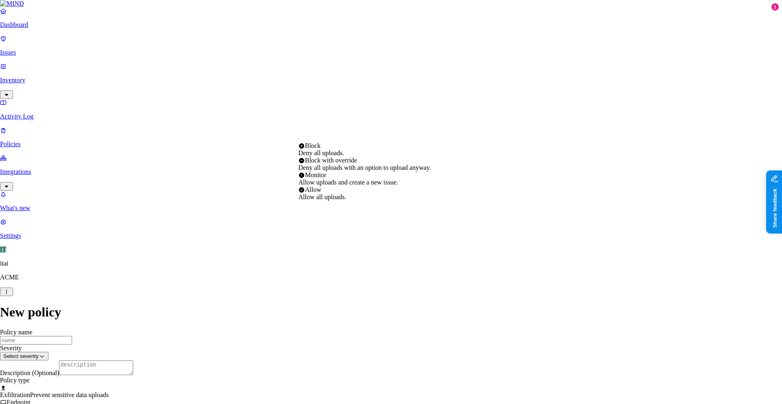
click at [231, 183] on html "Dashboard Issues Inventory Activity Log Policies Integrations What's new 1 Sett…" at bounding box center [391, 406] width 782 height 812
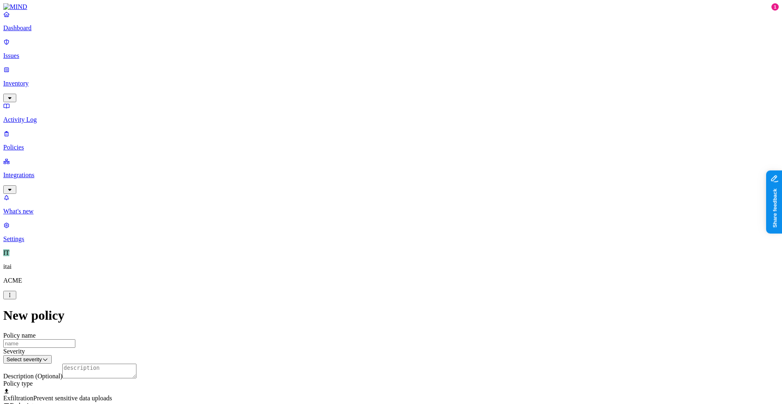
click at [60, 80] on p "Inventory" at bounding box center [391, 83] width 776 height 7
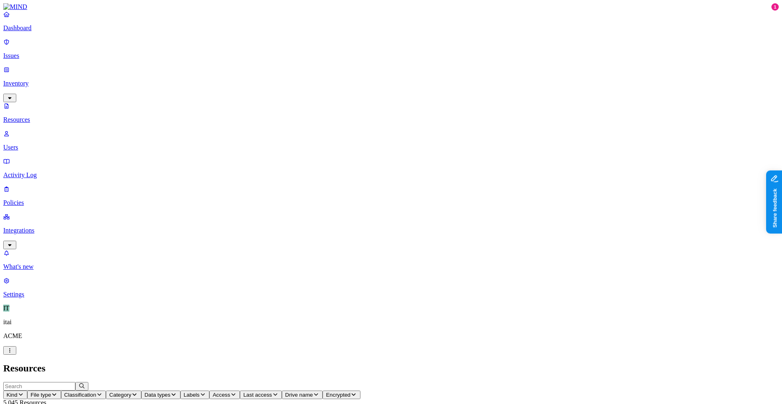
click at [53, 52] on p "Issues" at bounding box center [391, 55] width 776 height 7
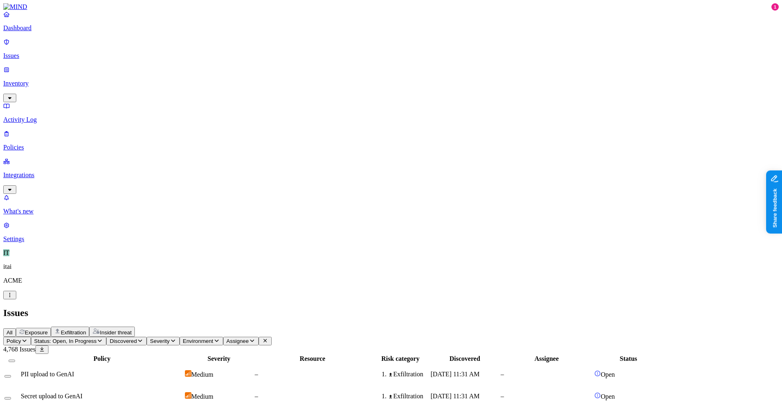
click at [21, 52] on p "Issues" at bounding box center [391, 55] width 776 height 7
click at [23, 44] on link "Issues" at bounding box center [391, 48] width 776 height 21
click at [24, 42] on div "Dashboard Issues Inventory Activity Log Policies Integrations" at bounding box center [391, 102] width 776 height 183
click at [24, 32] on link "Dashboard" at bounding box center [391, 21] width 776 height 21
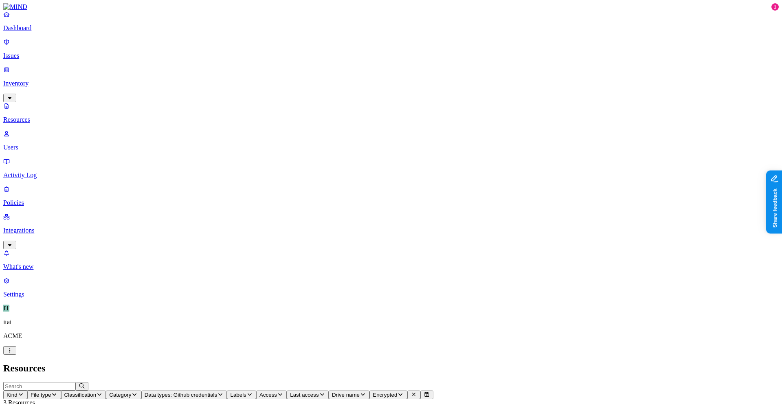
click at [54, 32] on link "Dashboard" at bounding box center [391, 21] width 776 height 21
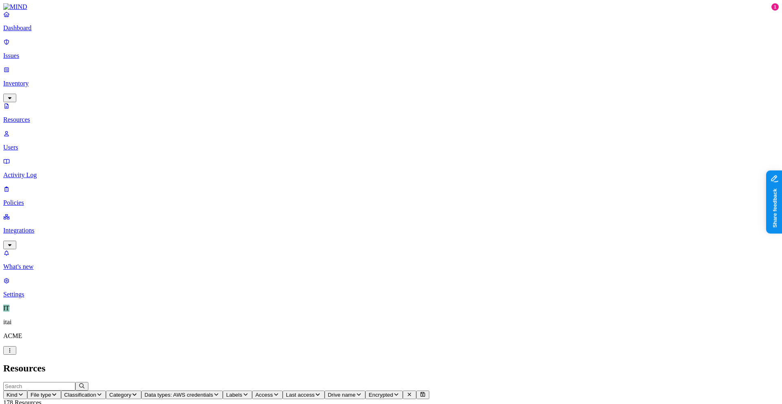
click at [273, 392] on span "Access" at bounding box center [264, 395] width 18 height 6
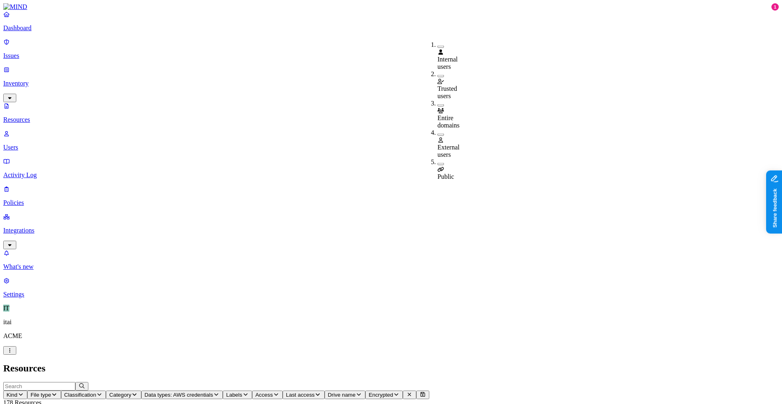
drag, startPoint x: 449, startPoint y: 103, endPoint x: 438, endPoint y: 103, distance: 10.6
click at [449, 173] on span "Public" at bounding box center [446, 176] width 17 height 7
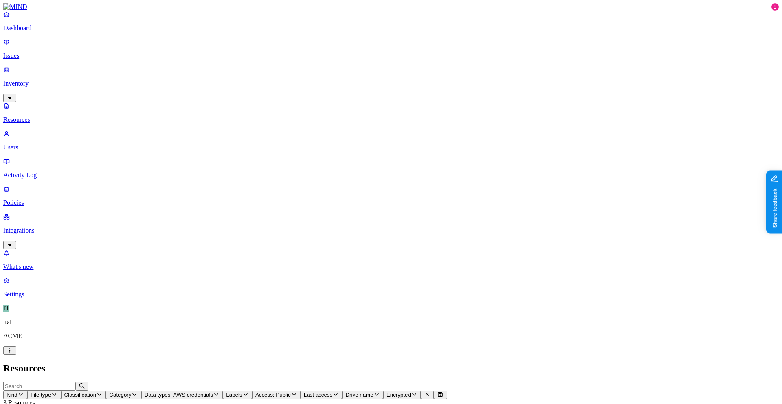
click at [10, 17] on icon at bounding box center [6, 14] width 7 height 5
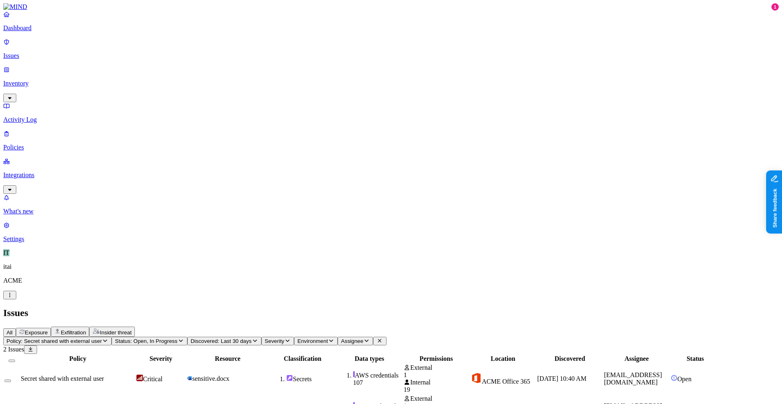
click at [269, 364] on td "sensitive.docx" at bounding box center [228, 379] width 82 height 30
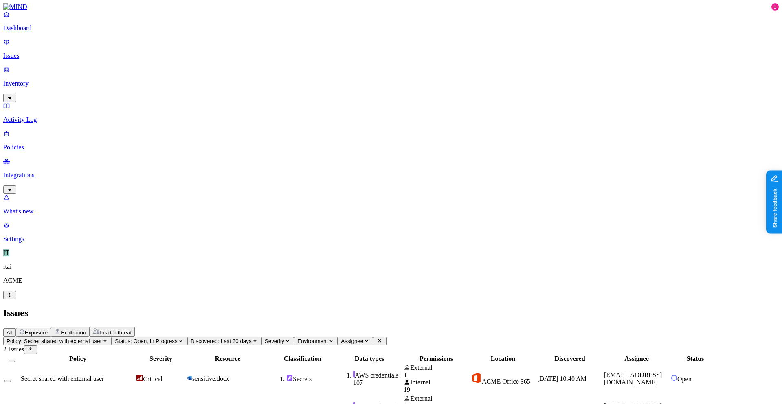
drag, startPoint x: 607, startPoint y: 382, endPoint x: 711, endPoint y: 381, distance: 104.7
click at [246, 354] on div "Policy Severity Resource Classification Data types Permissions Location Discove…" at bounding box center [391, 390] width 776 height 72
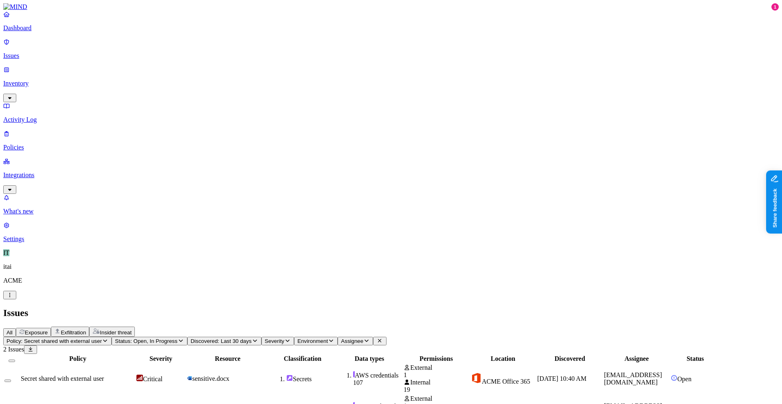
drag, startPoint x: 52, startPoint y: 35, endPoint x: 73, endPoint y: 33, distance: 21.2
click at [52, 32] on p "Dashboard" at bounding box center [391, 27] width 776 height 7
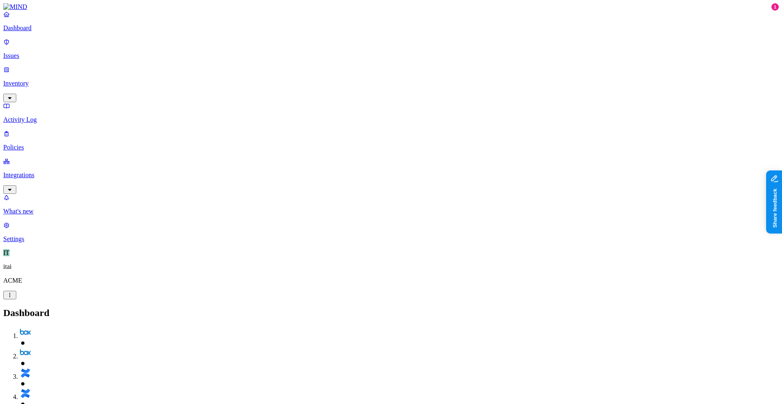
click at [55, 73] on div "Dashboard Issues Inventory Activity Log Policies Integrations" at bounding box center [391, 102] width 776 height 183
click at [48, 54] on p "Issues" at bounding box center [391, 55] width 776 height 7
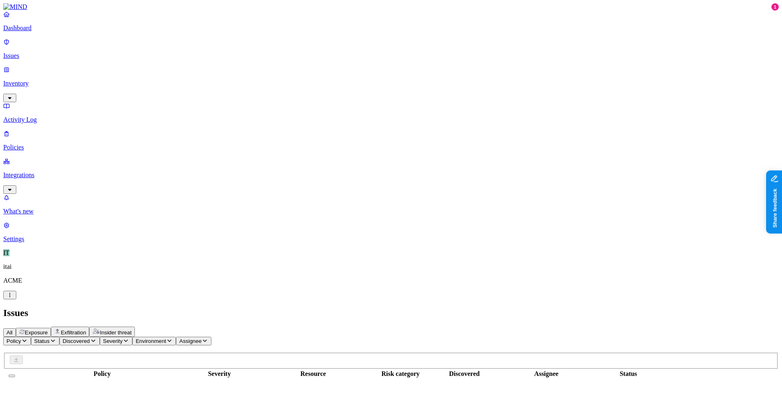
click at [49, 66] on link "Inventory" at bounding box center [391, 83] width 776 height 35
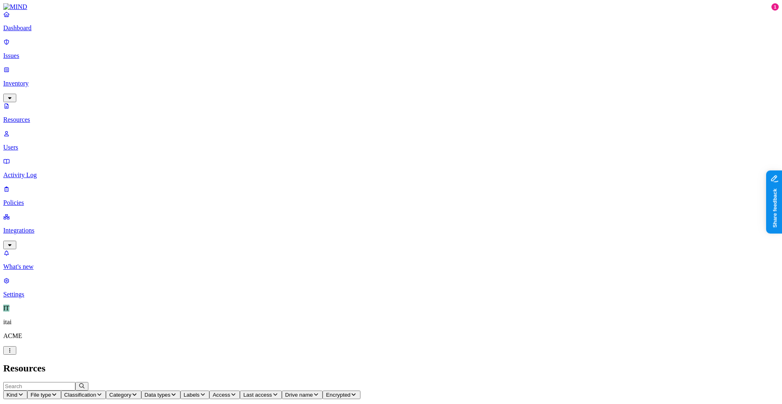
click at [57, 130] on link "Users" at bounding box center [391, 140] width 776 height 21
click at [104, 391] on button "Source" at bounding box center [89, 395] width 30 height 9
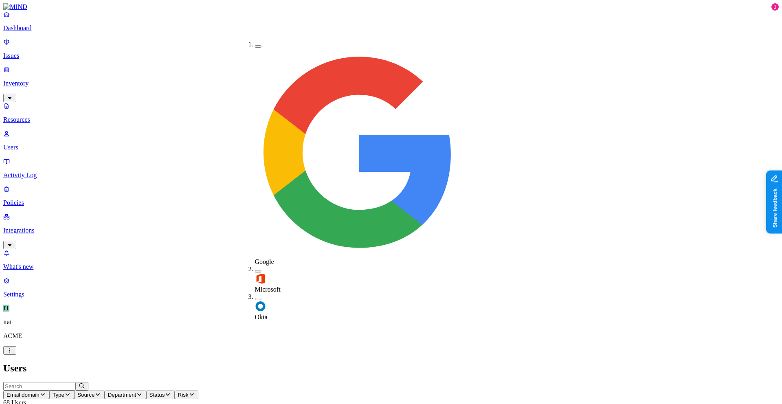
click at [255, 293] on div "Okta" at bounding box center [255, 307] width 0 height 28
drag, startPoint x: 302, startPoint y: 13, endPoint x: 232, endPoint y: 35, distance: 73.4
click at [302, 363] on h2 "Users" at bounding box center [391, 368] width 776 height 11
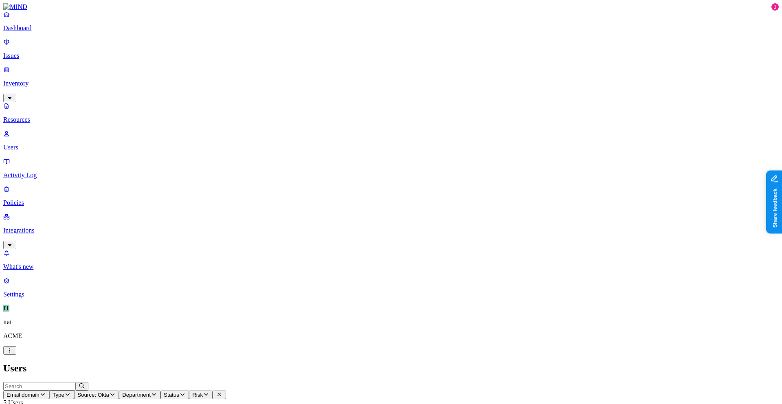
drag, startPoint x: 631, startPoint y: 60, endPoint x: 642, endPoint y: 62, distance: 11.3
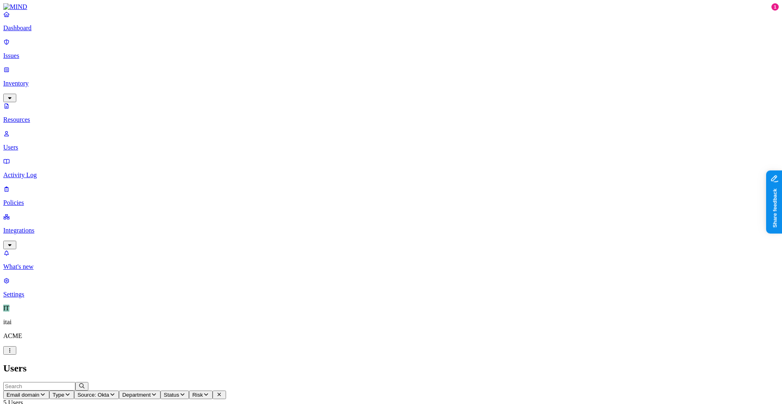
scroll to position [166, 0]
click at [27, 199] on p "Policies" at bounding box center [391, 202] width 776 height 7
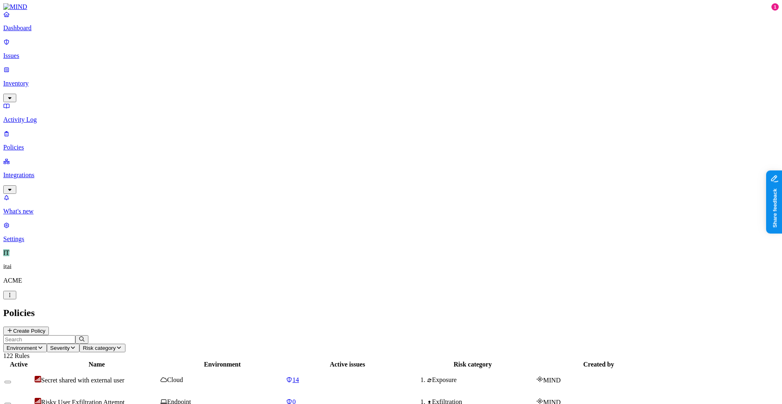
click at [49, 327] on button "Create Policy" at bounding box center [26, 331] width 46 height 9
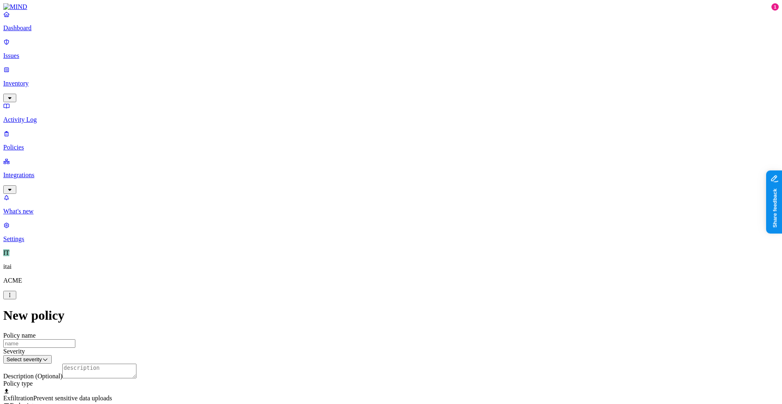
scroll to position [161, 0]
click at [356, 258] on label "Web Domain" at bounding box center [355, 255] width 21 height 14
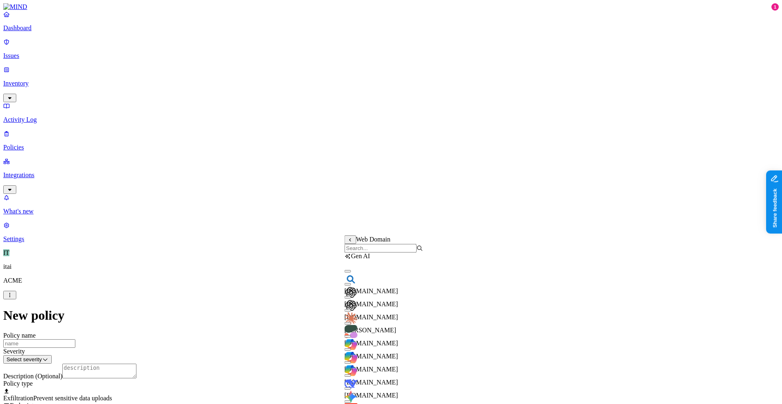
click at [378, 252] on input "search" at bounding box center [381, 248] width 72 height 9
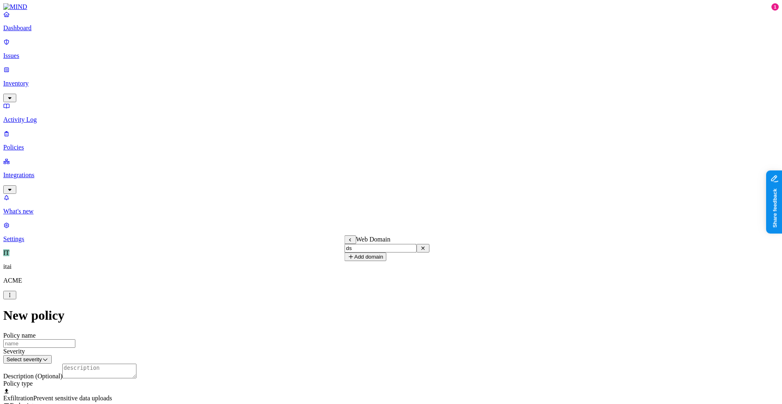
type input "d"
type input "[PERSON_NAME]"
click at [372, 288] on span "[DOMAIN_NAME]" at bounding box center [372, 291] width 54 height 7
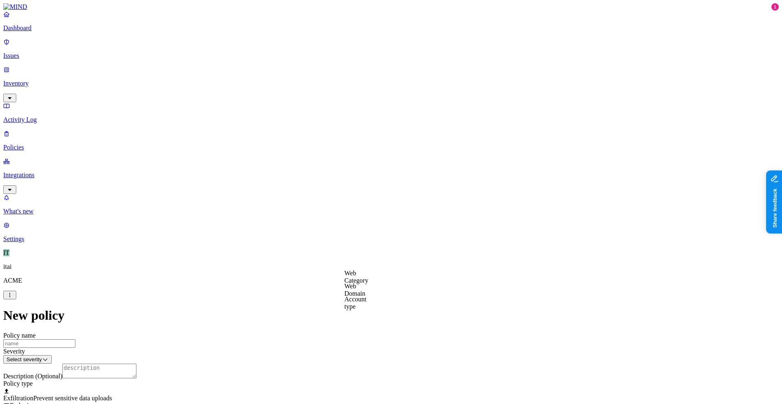
click at [369, 281] on label "Web Category" at bounding box center [357, 277] width 24 height 14
click at [364, 288] on label "Web Domain" at bounding box center [355, 290] width 21 height 14
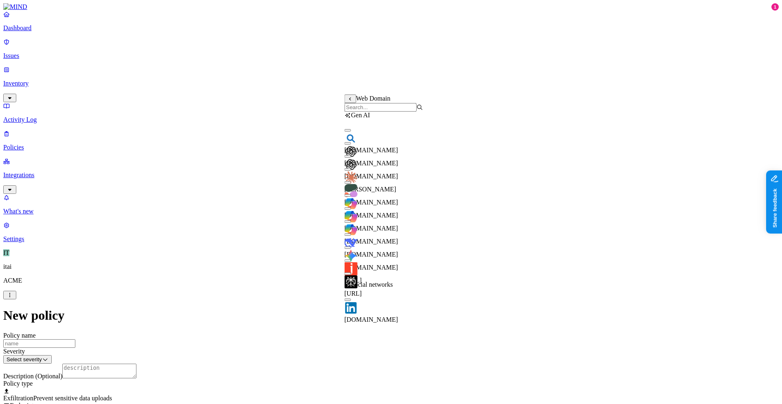
click at [421, 105] on div "Web Domain" at bounding box center [384, 103] width 79 height 17
click at [417, 109] on input "search" at bounding box center [381, 107] width 72 height 9
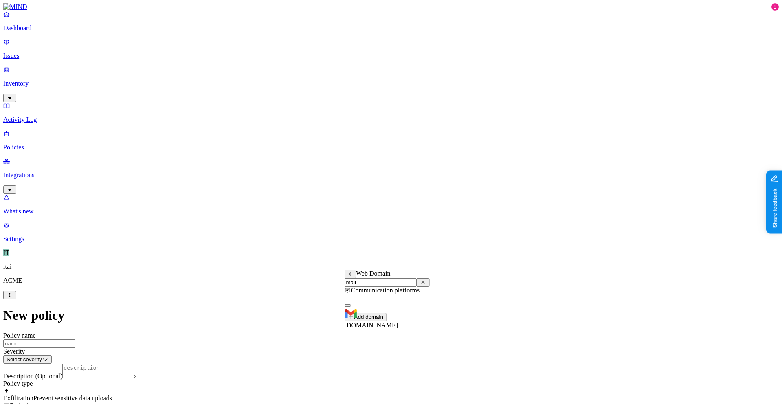
type input "mail"
click at [385, 312] on div "[DOMAIN_NAME]" at bounding box center [387, 314] width 85 height 29
click at [360, 314] on label "Flagged user" at bounding box center [349, 311] width 21 height 14
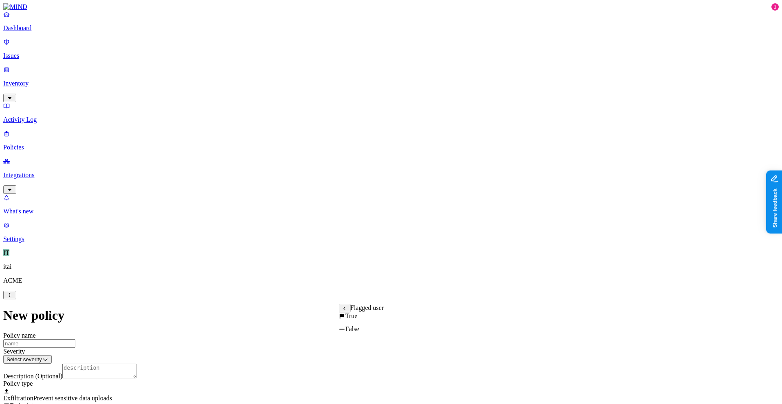
click at [358, 319] on label "True" at bounding box center [348, 315] width 19 height 7
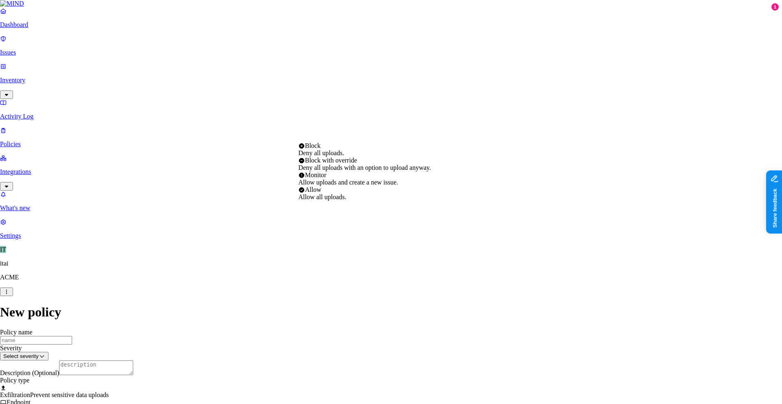
select select "2"
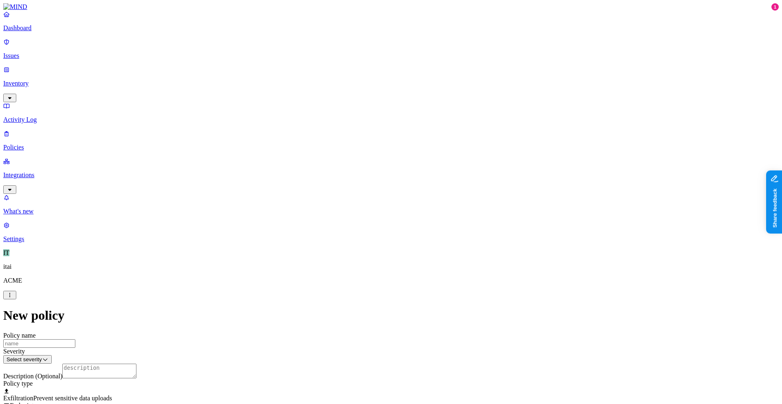
scroll to position [160, 0]
click at [65, 171] on p "Integrations" at bounding box center [391, 174] width 776 height 7
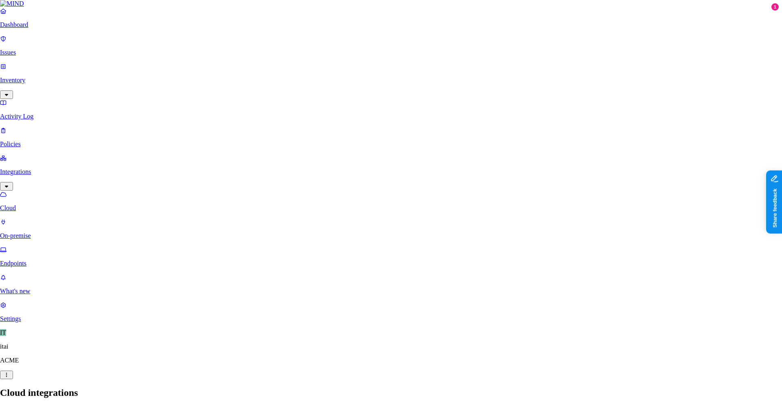
drag, startPoint x: 114, startPoint y: 143, endPoint x: 113, endPoint y: 136, distance: 6.6
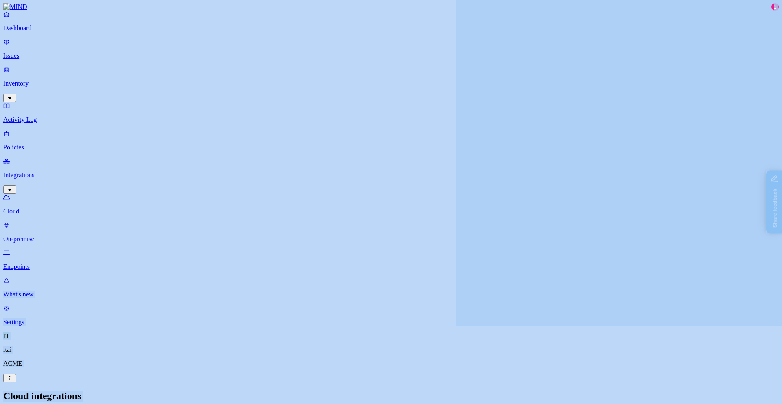
click at [40, 32] on link "Dashboard" at bounding box center [391, 21] width 776 height 21
